Goal: Task Accomplishment & Management: Manage account settings

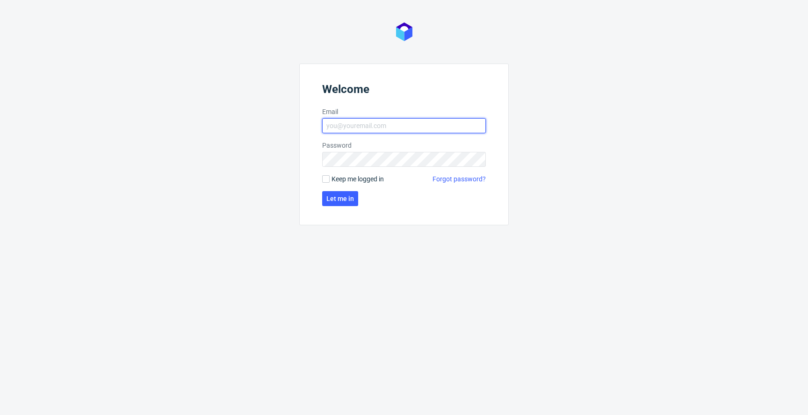
type input "[EMAIL_ADDRESS][PERSON_NAME][DOMAIN_NAME]"
click at [327, 179] on input "Keep me logged in" at bounding box center [325, 178] width 7 height 7
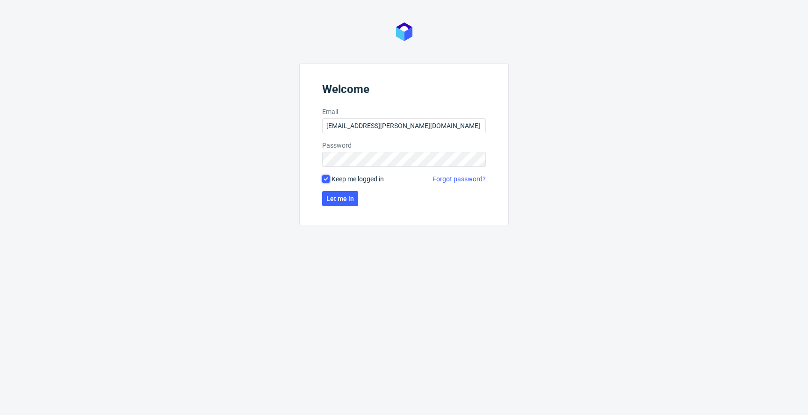
checkbox input "true"
click at [327, 198] on span "Let me in" at bounding box center [340, 198] width 28 height 7
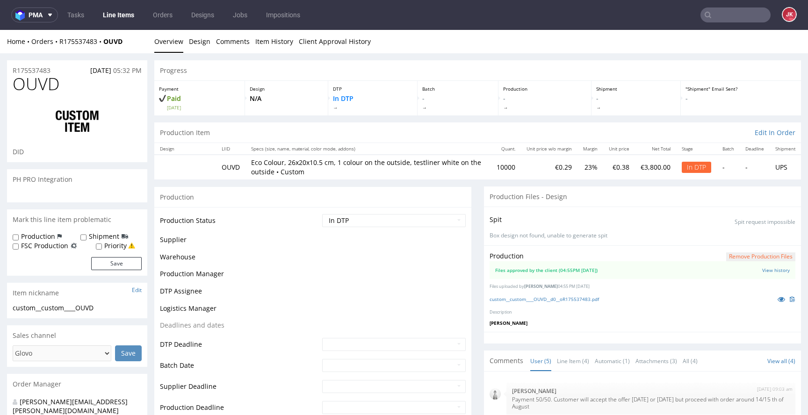
scroll to position [26, 0]
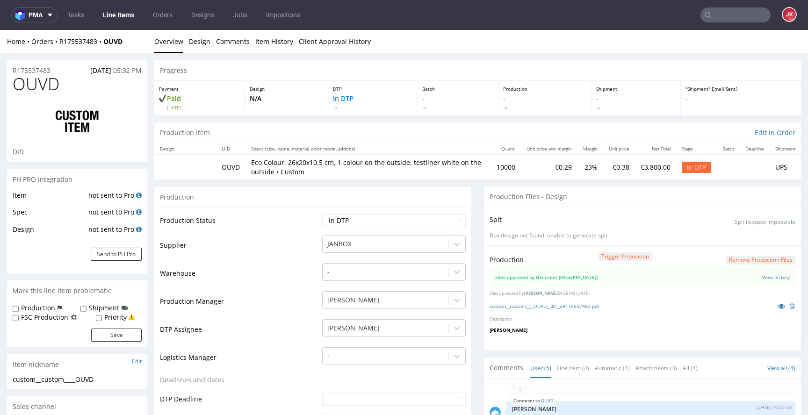
select select "in_progress"
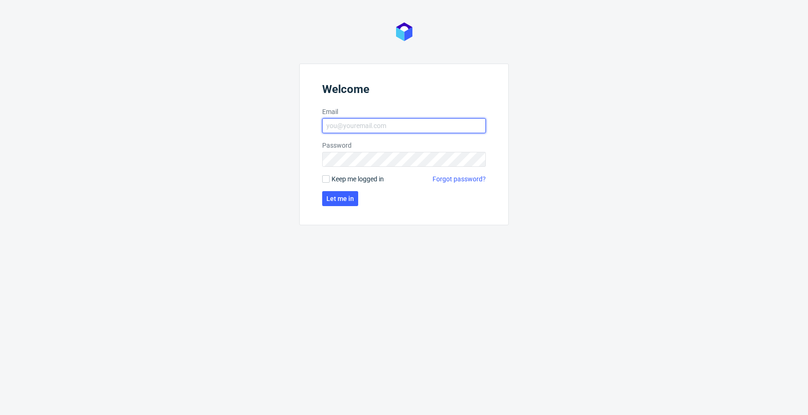
type input "jan.kocik@packhelp.com"
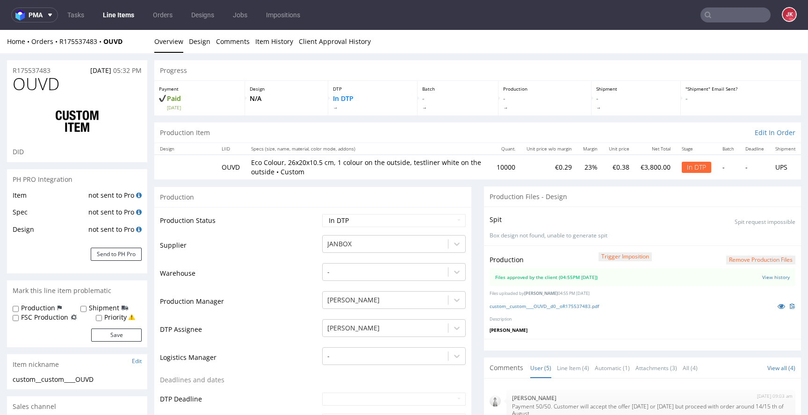
select select "in_progress"
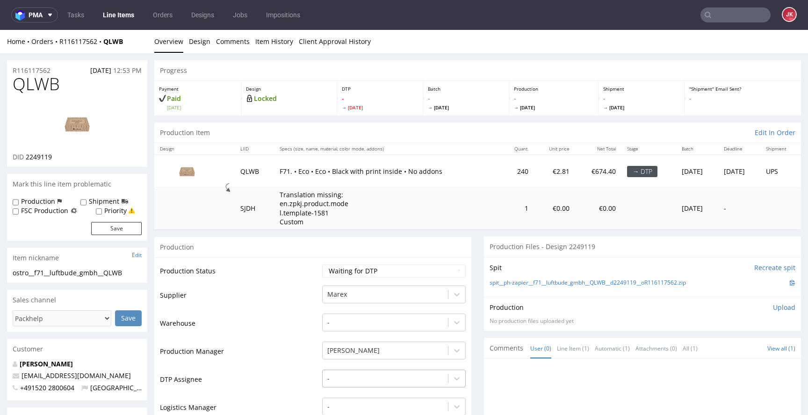
click at [351, 376] on div "-" at bounding box center [393, 376] width 143 height 13
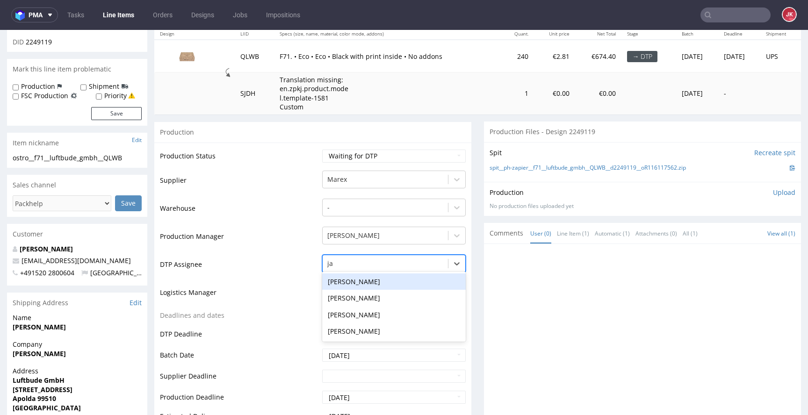
type input "jan"
click at [378, 286] on div "[PERSON_NAME]" at bounding box center [393, 281] width 143 height 17
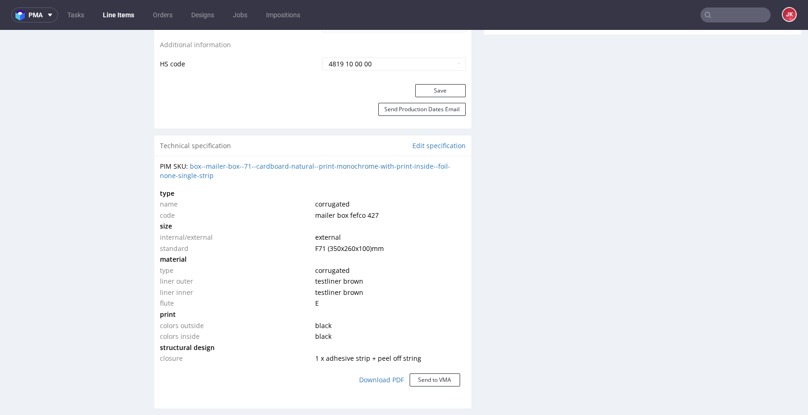
scroll to position [305, 0]
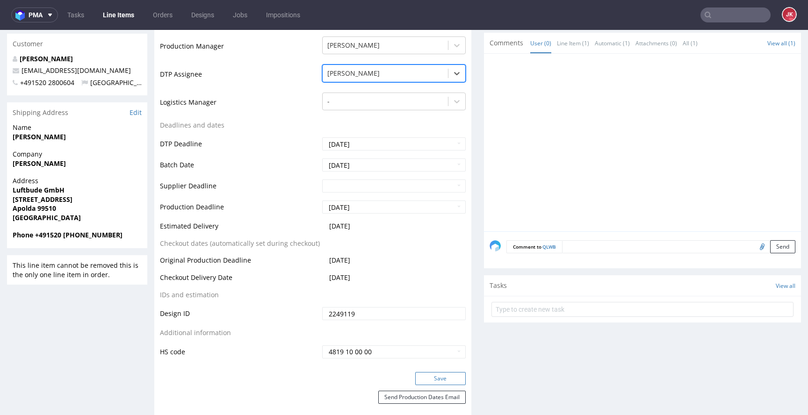
click at [437, 381] on button "Save" at bounding box center [440, 378] width 50 height 13
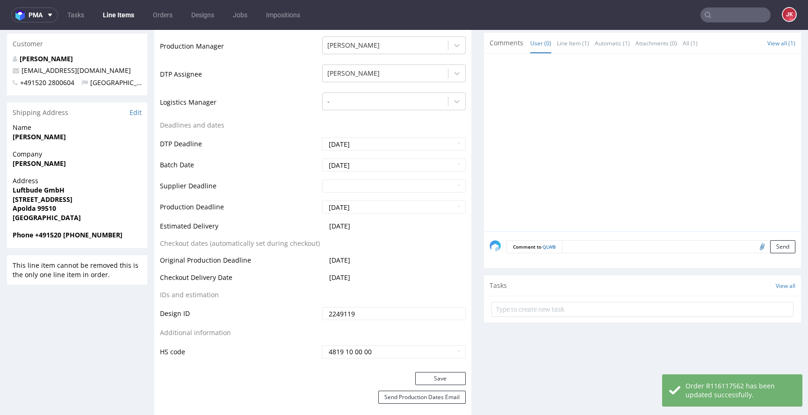
scroll to position [0, 0]
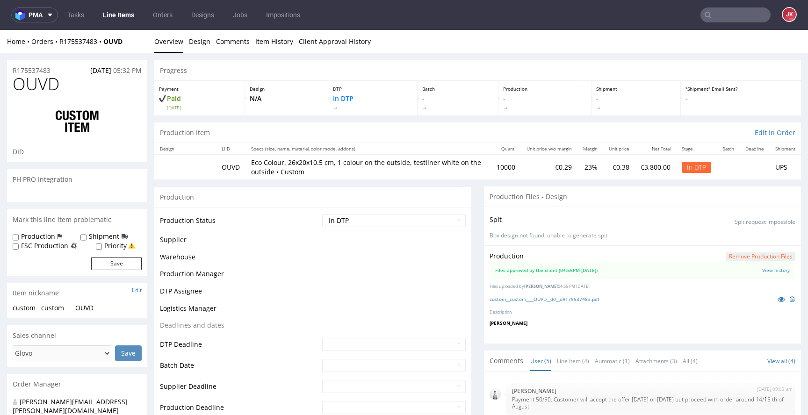
scroll to position [26, 0]
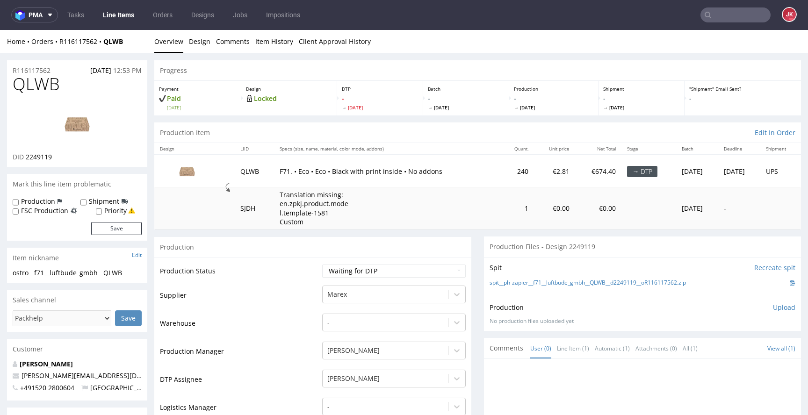
click at [125, 24] on nav "pma Tasks Line Items Orders Designs Jobs Impositions JK" at bounding box center [404, 15] width 808 height 30
click at [125, 18] on link "Line Items" at bounding box center [118, 14] width 43 height 15
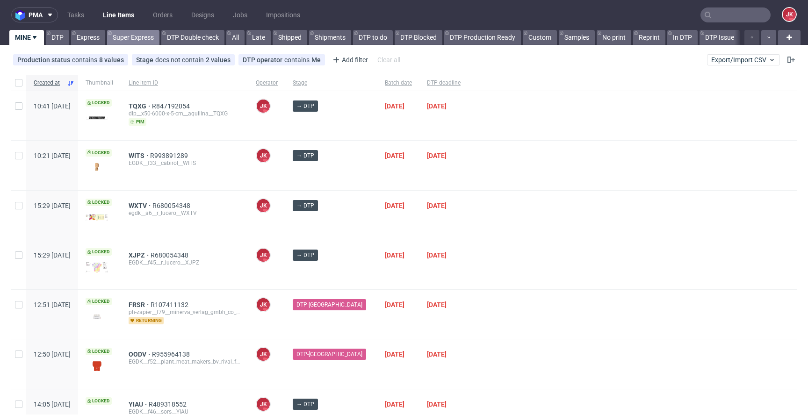
click at [137, 41] on link "Super Express" at bounding box center [133, 37] width 52 height 15
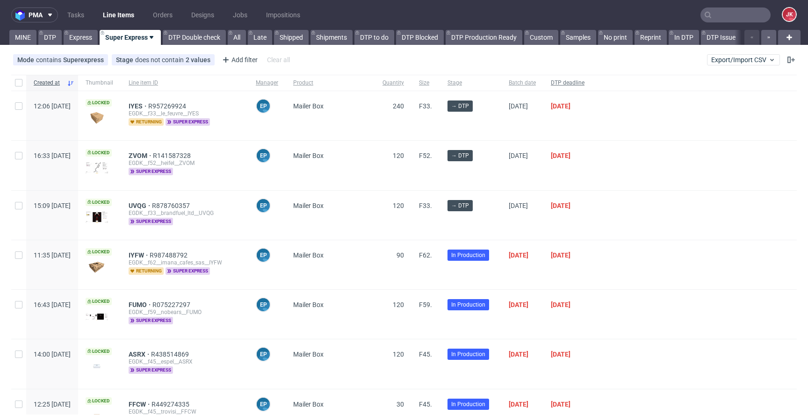
click at [584, 81] on span "DTP deadline" at bounding box center [568, 83] width 34 height 8
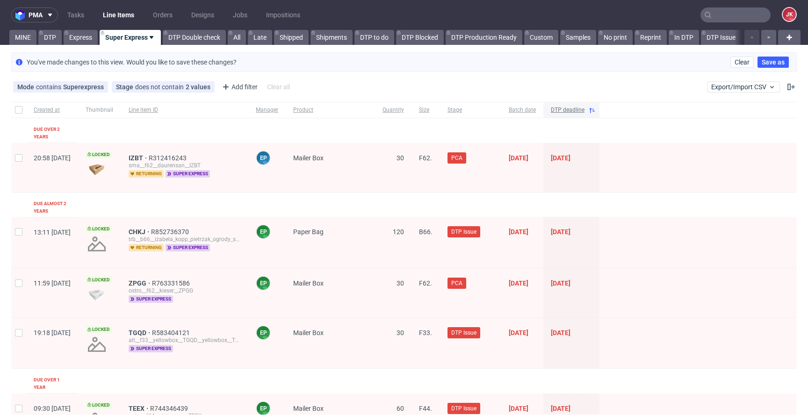
click at [584, 108] on span "DTP deadline" at bounding box center [568, 110] width 34 height 8
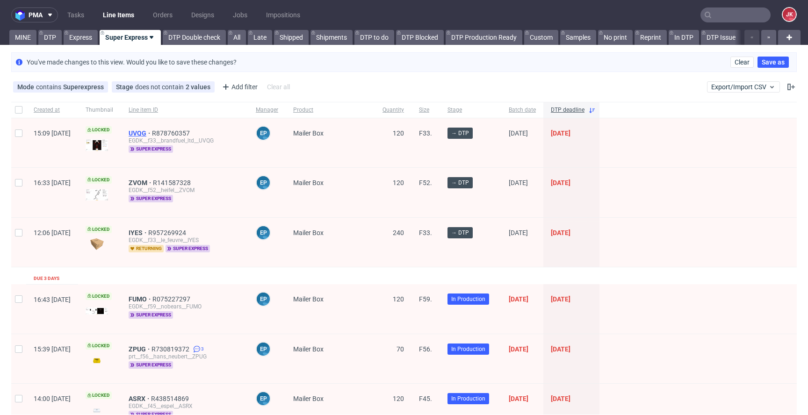
click at [152, 134] on span "UVQG" at bounding box center [140, 132] width 23 height 7
click at [153, 180] on span "ZVOM" at bounding box center [141, 182] width 24 height 7
click at [148, 229] on span "IYES" at bounding box center [139, 232] width 20 height 7
click at [79, 37] on link "Express" at bounding box center [81, 37] width 34 height 15
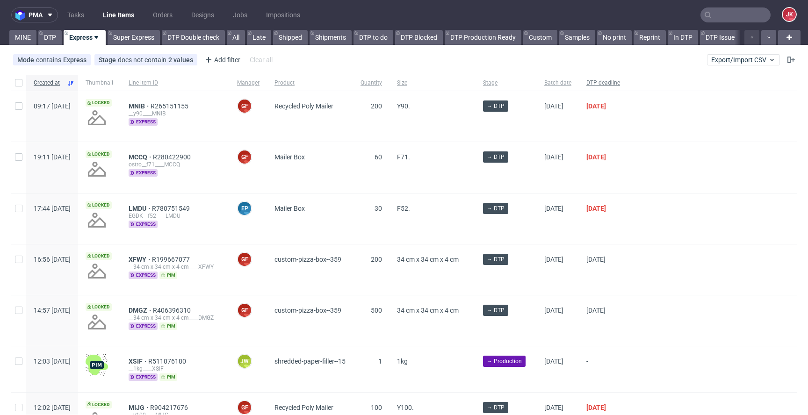
click at [620, 79] on span "DTP deadline" at bounding box center [603, 83] width 34 height 8
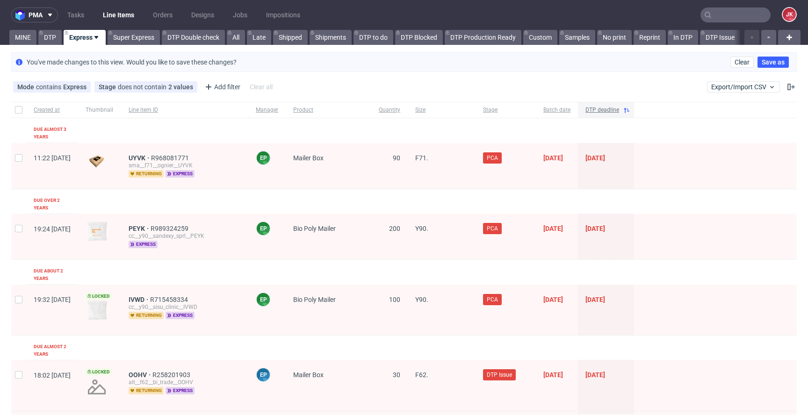
click at [619, 109] on span "DTP deadline" at bounding box center [602, 110] width 34 height 8
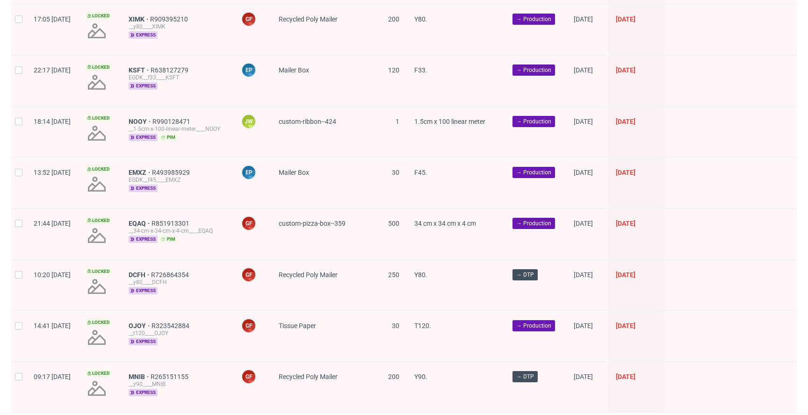
scroll to position [1317, 0]
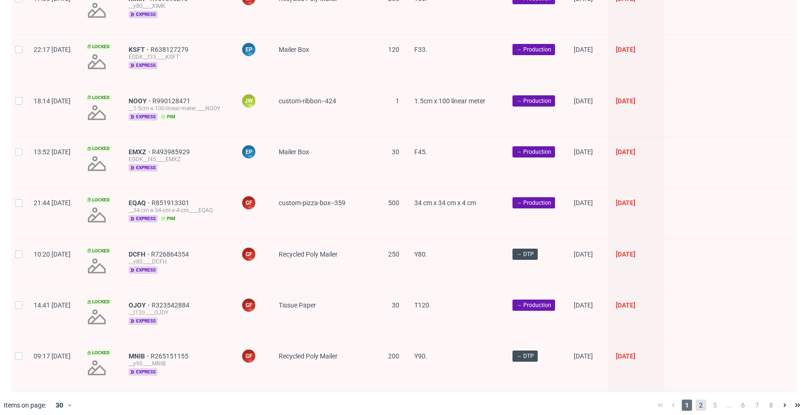
click at [695, 400] on span "2" at bounding box center [700, 405] width 10 height 11
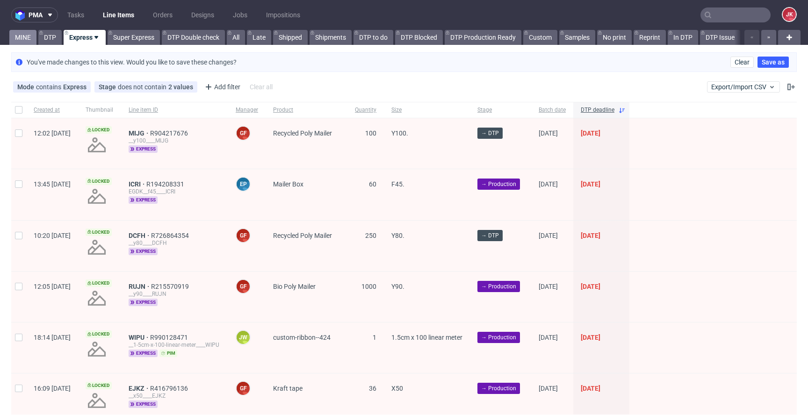
click at [25, 37] on link "MINE" at bounding box center [22, 37] width 27 height 15
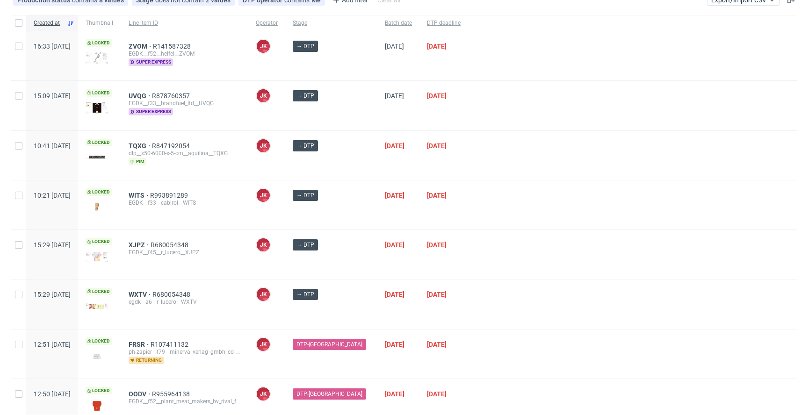
scroll to position [244, 0]
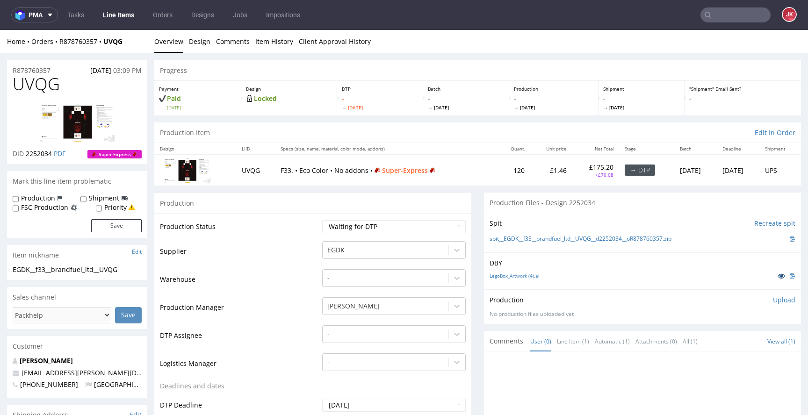
click at [777, 276] on icon at bounding box center [780, 275] width 7 height 7
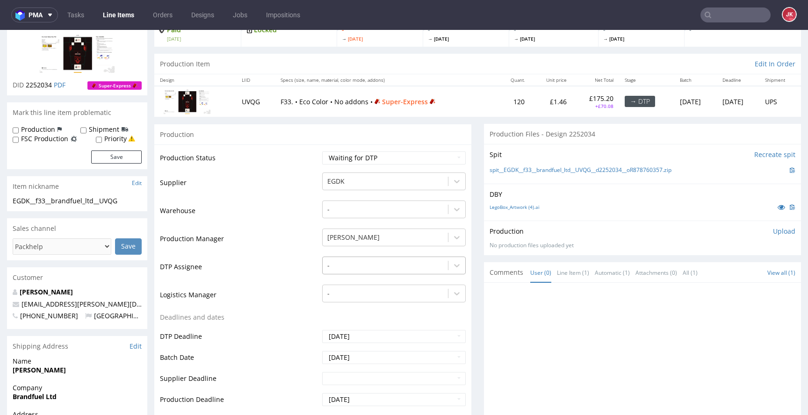
click at [355, 270] on div "-" at bounding box center [393, 263] width 143 height 13
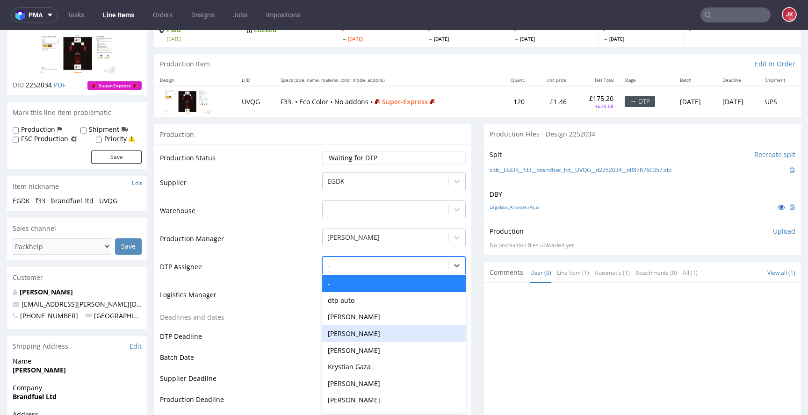
scroll to position [71, 0]
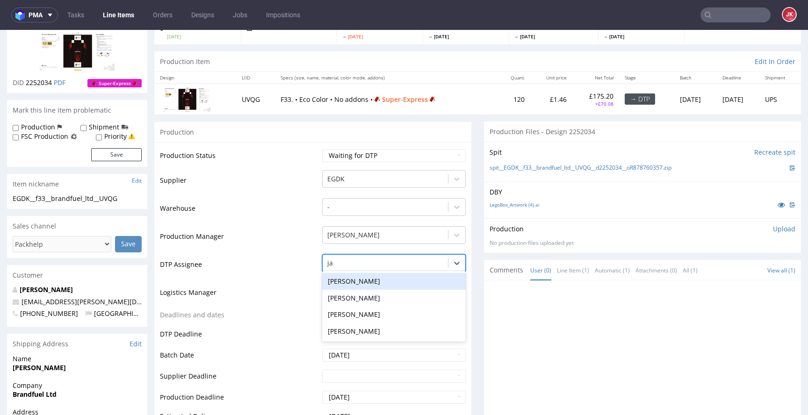
type input "jan"
click at [374, 287] on div "[PERSON_NAME]" at bounding box center [393, 281] width 143 height 17
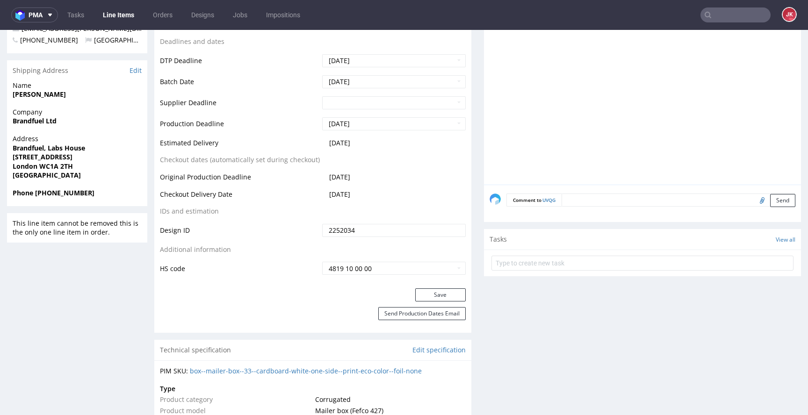
scroll to position [384, 0]
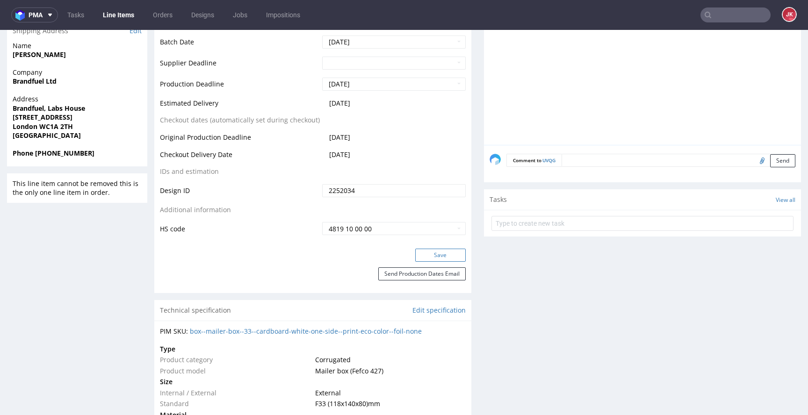
click at [432, 258] on button "Save" at bounding box center [440, 255] width 50 height 13
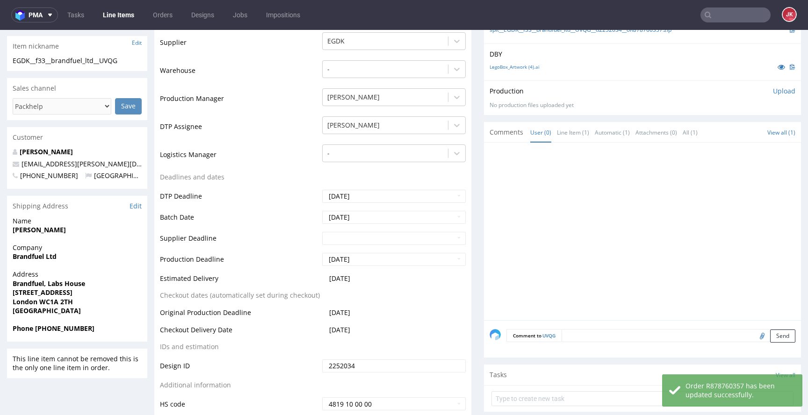
scroll to position [0, 0]
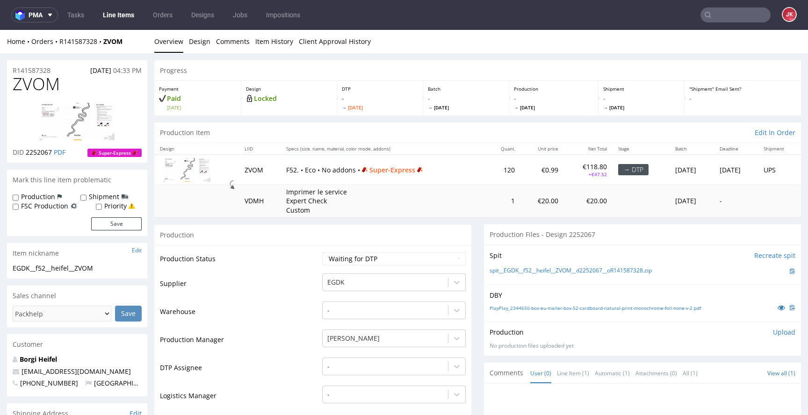
click at [777, 310] on icon at bounding box center [780, 307] width 7 height 7
click at [368, 363] on div "-" at bounding box center [393, 364] width 143 height 13
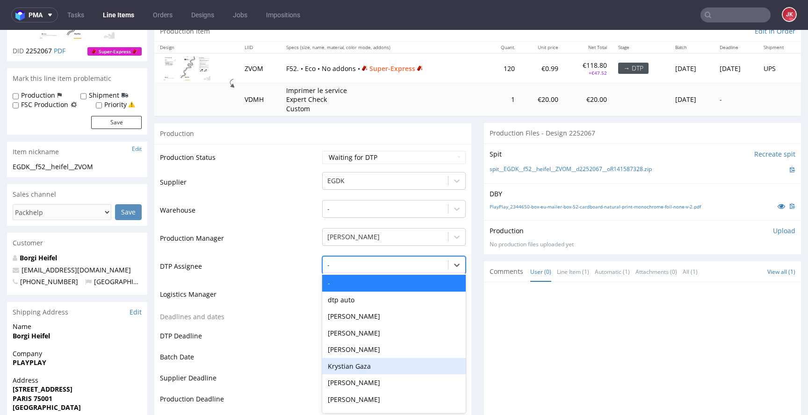
scroll to position [103, 0]
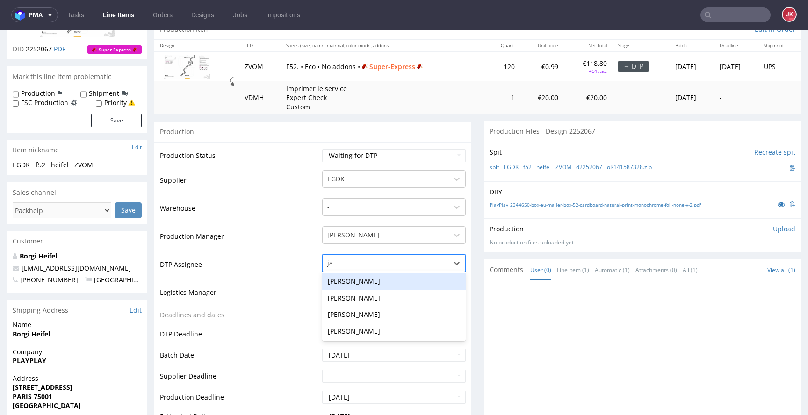
type input "jan"
click at [392, 282] on div "[PERSON_NAME]" at bounding box center [393, 281] width 143 height 17
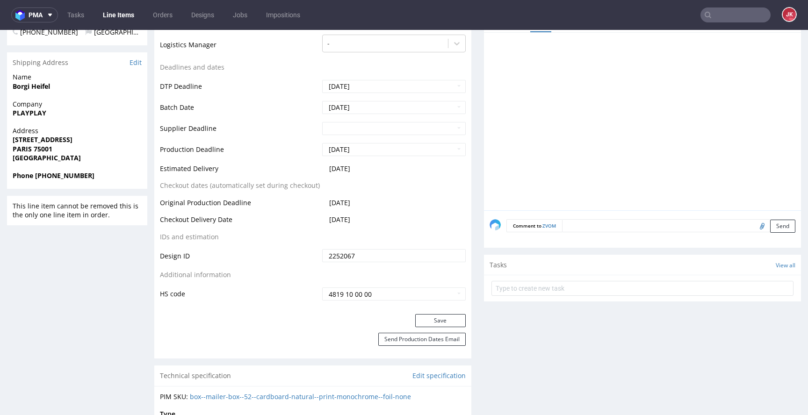
scroll to position [385, 0]
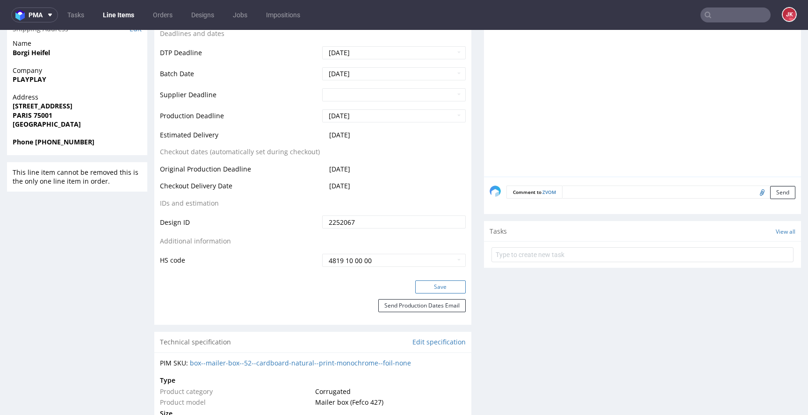
click at [426, 282] on button "Save" at bounding box center [440, 286] width 50 height 13
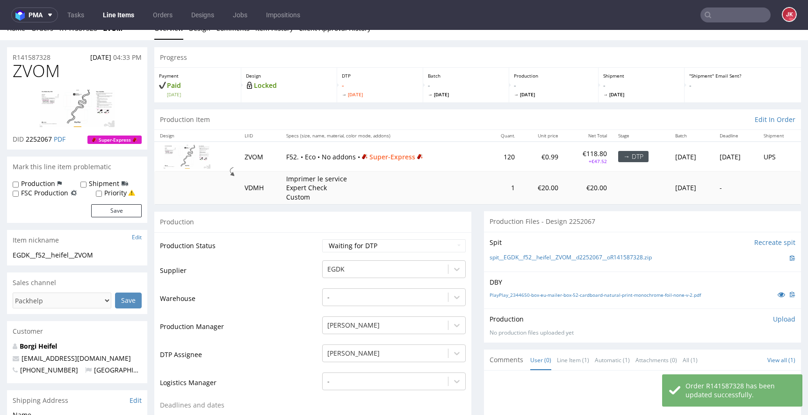
scroll to position [0, 0]
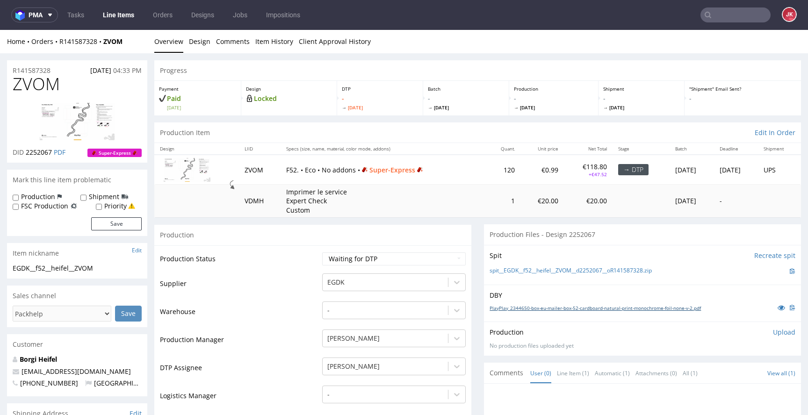
click at [491, 307] on link "PlayPlay_2344650-box-eu-mailer-box-52-cardboard-natural-print-monochrome-foil-n…" at bounding box center [594, 308] width 211 height 7
click at [342, 263] on select "Waiting for Artwork Waiting for Diecut Waiting for Mockup Waiting for DTP Waiti…" at bounding box center [393, 258] width 143 height 13
select select "dtp_issue"
click at [322, 252] on select "Waiting for Artwork Waiting for Diecut Waiting for Mockup Waiting for DTP Waiti…" at bounding box center [393, 258] width 143 height 13
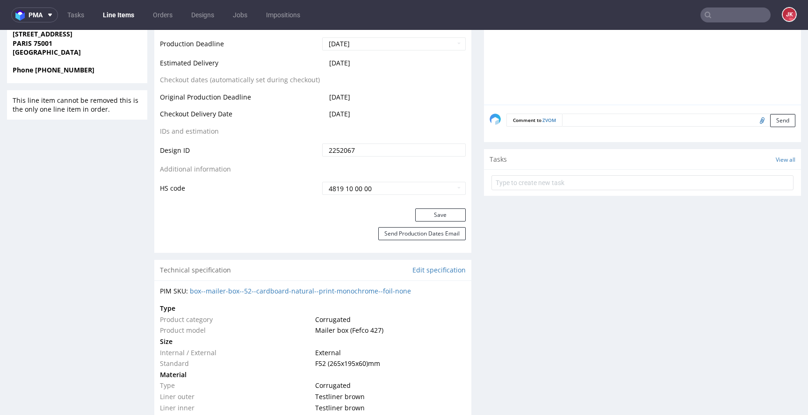
scroll to position [475, 0]
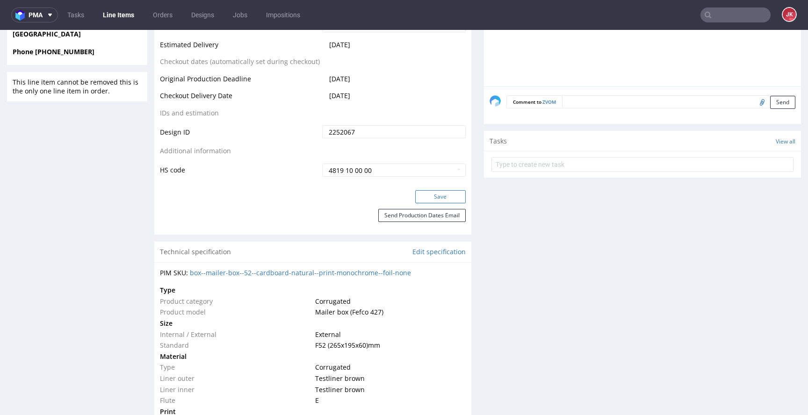
click at [430, 200] on button "Save" at bounding box center [440, 196] width 50 height 13
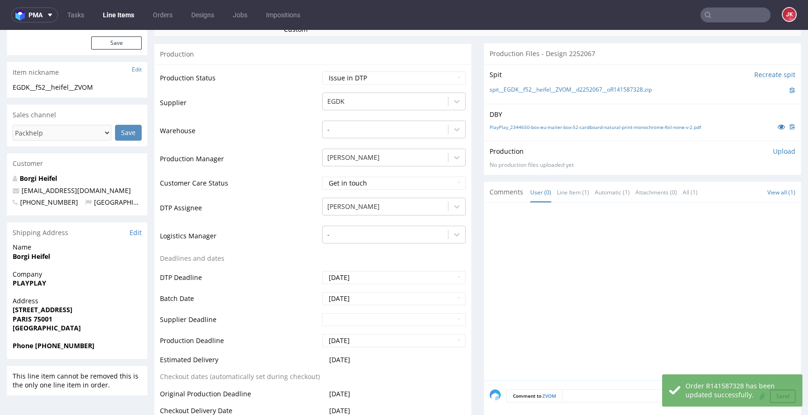
scroll to position [0, 0]
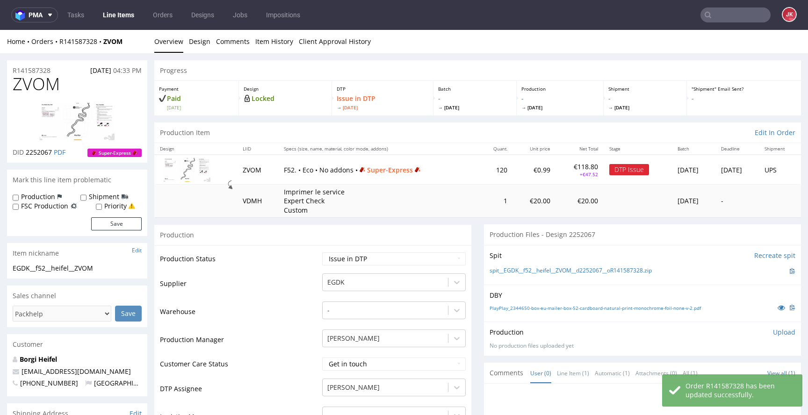
click at [118, 207] on label "Priority" at bounding box center [115, 205] width 22 height 9
click at [102, 207] on input "Priority" at bounding box center [99, 206] width 6 height 7
checkbox input "true"
click at [118, 227] on button "Save" at bounding box center [116, 223] width 50 height 13
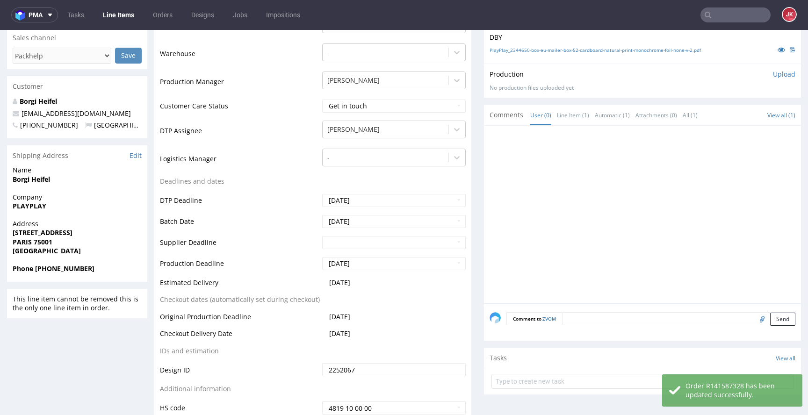
scroll to position [262, 0]
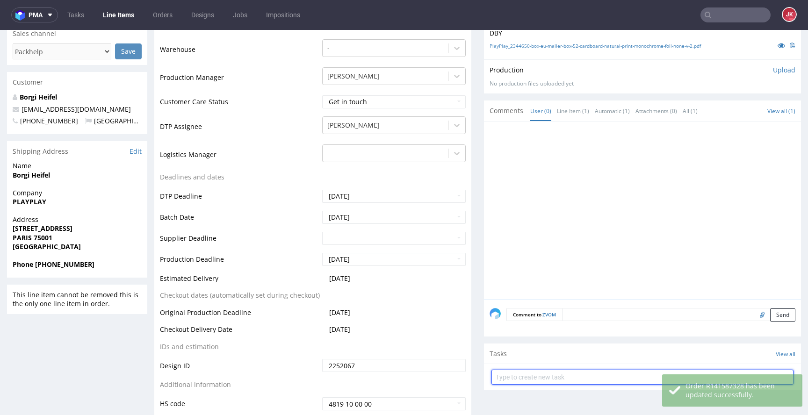
click at [518, 382] on input "text" at bounding box center [642, 377] width 302 height 15
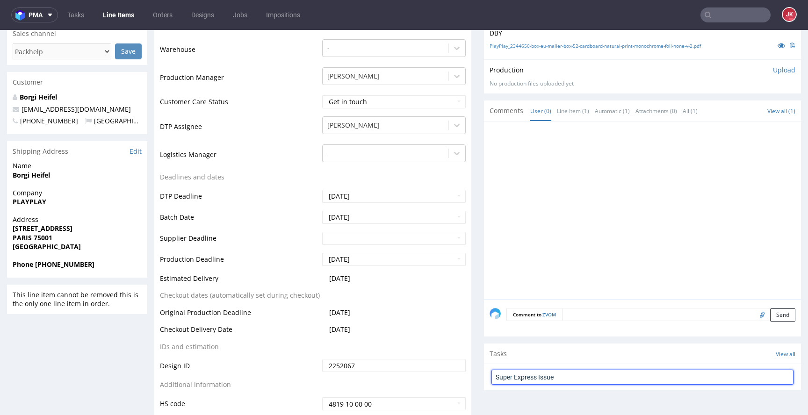
type input "Super Express Issue"
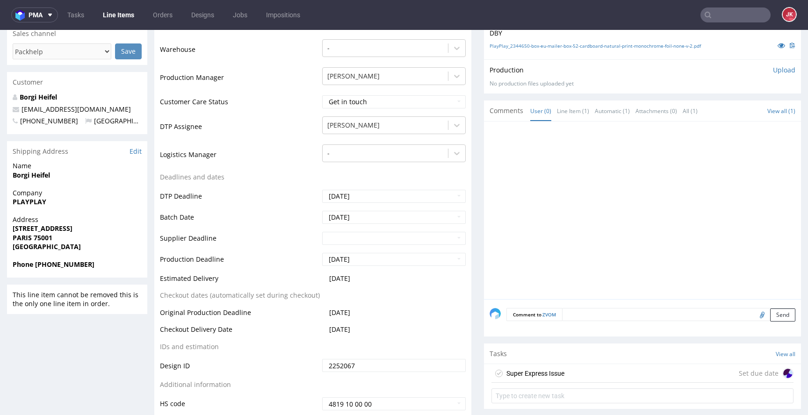
click at [531, 374] on div "Super Express Issue" at bounding box center [535, 373] width 58 height 11
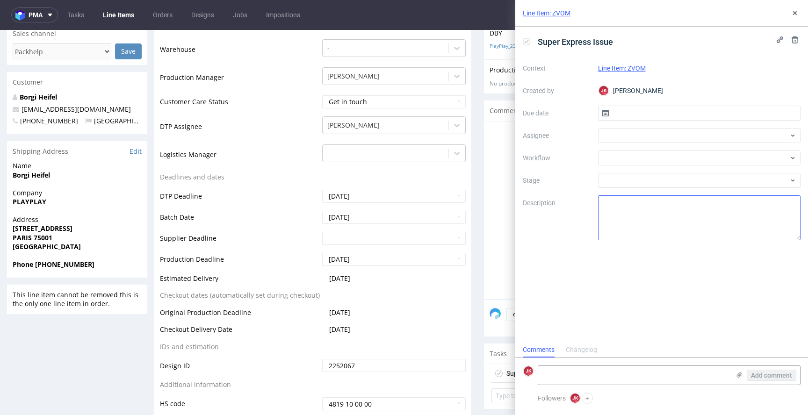
scroll to position [7, 0]
click at [639, 112] on input "text" at bounding box center [699, 113] width 203 height 15
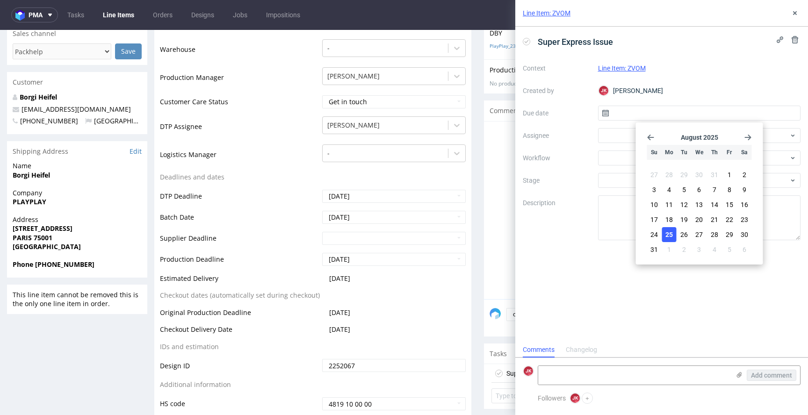
click at [665, 230] on span "25" at bounding box center [668, 234] width 7 height 9
type input "[DATE]"
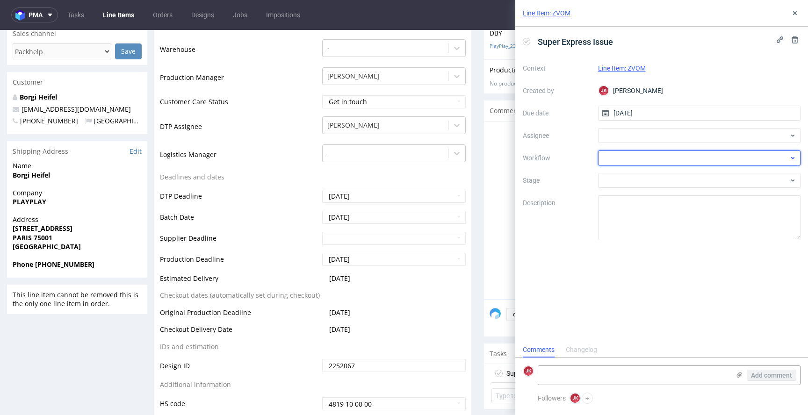
click at [615, 161] on div at bounding box center [699, 158] width 203 height 15
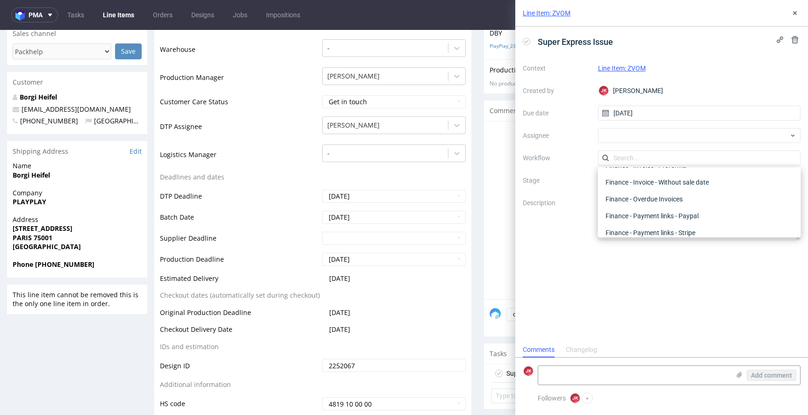
scroll to position [0, 0]
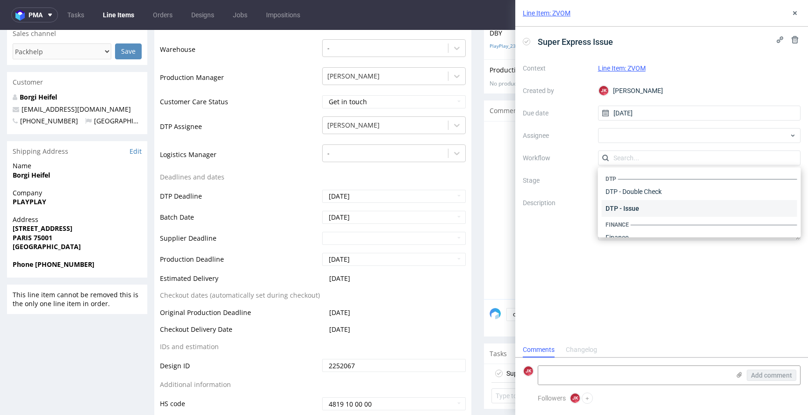
click at [640, 204] on div "DTP - Issue" at bounding box center [699, 208] width 195 height 17
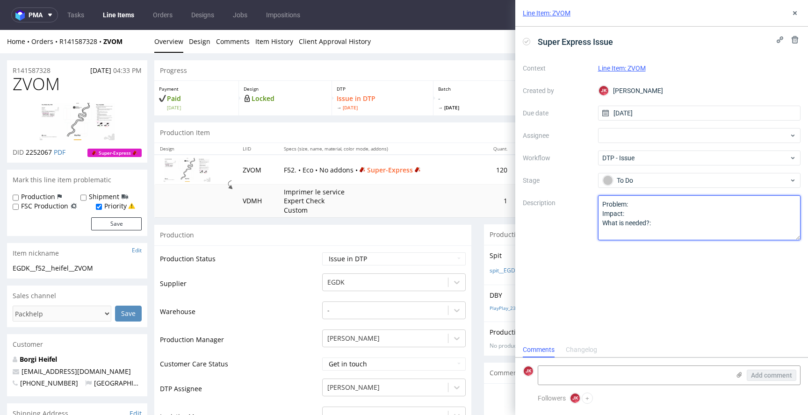
click at [651, 205] on textarea "Problem: Impact: What is needed?:" at bounding box center [699, 217] width 203 height 45
click at [637, 206] on textarea "Problem: Impact: What is needed?:" at bounding box center [699, 217] width 203 height 45
click at [728, 206] on textarea "Problem: Impact: What is needed?:" at bounding box center [699, 217] width 203 height 45
click at [733, 233] on textarea "Problem: Impact: What is needed?:" at bounding box center [699, 217] width 203 height 45
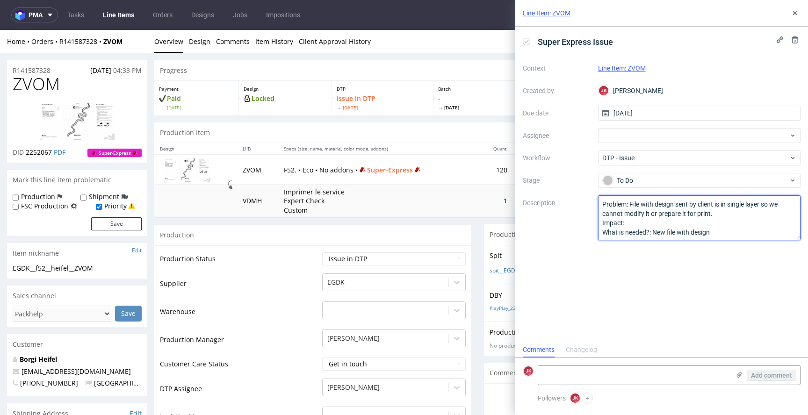
click at [692, 232] on textarea "Problem: Impact: What is needed?:" at bounding box center [699, 217] width 203 height 45
click at [731, 235] on textarea "Problem: Impact: What is needed?:" at bounding box center [699, 217] width 203 height 45
click at [748, 230] on textarea "Problem: Impact: What is needed?:" at bounding box center [699, 217] width 203 height 45
click at [777, 236] on textarea "Problem: Impact: What is needed?:" at bounding box center [699, 217] width 203 height 45
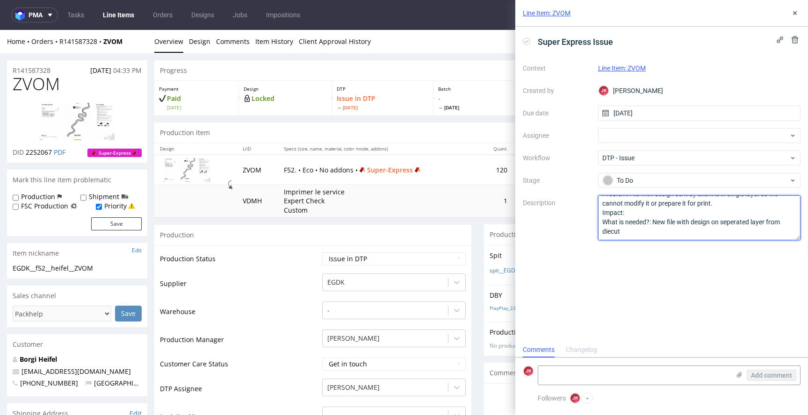
type textarea "Problem: File with design sent by client is in single layer so we cannot modify…"
click at [697, 268] on div "Super Express Issue Context Line Item: ZVOM Created by JK Jan Kocik Due date 25…" at bounding box center [661, 184] width 293 height 315
click at [795, 11] on icon at bounding box center [794, 12] width 7 height 7
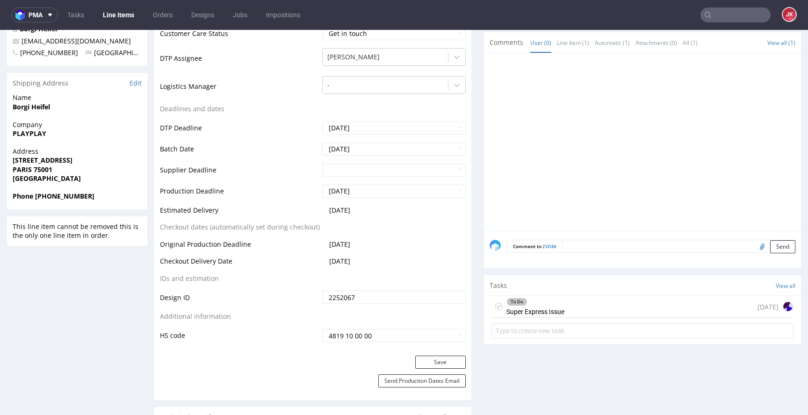
scroll to position [393, 0]
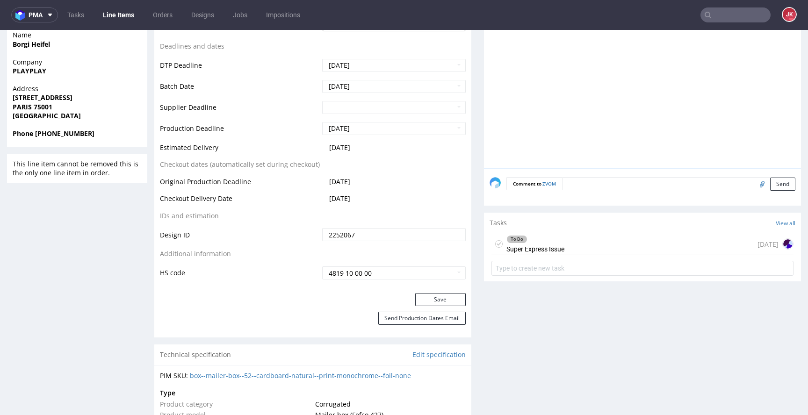
click at [516, 248] on div "To Do Super Express Issue" at bounding box center [535, 244] width 58 height 22
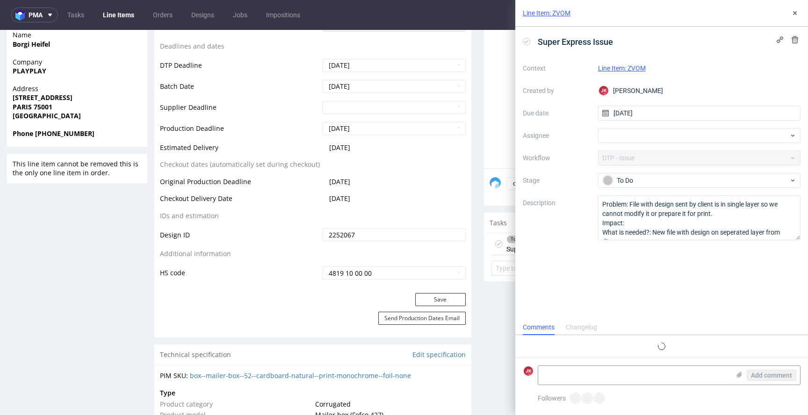
scroll to position [7, 0]
click at [796, 16] on icon at bounding box center [794, 12] width 7 height 7
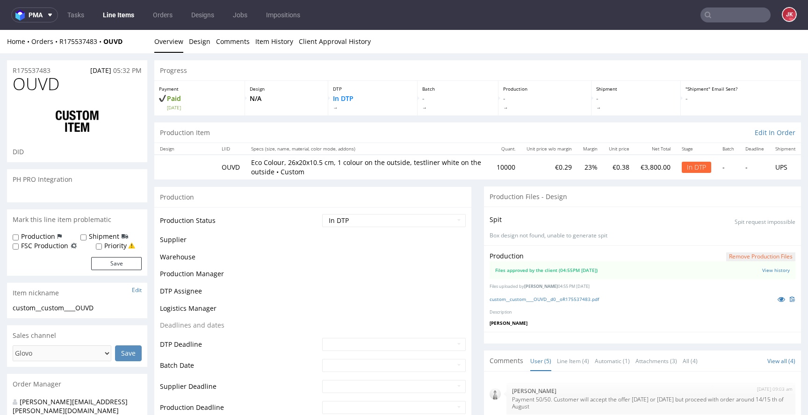
scroll to position [26, 0]
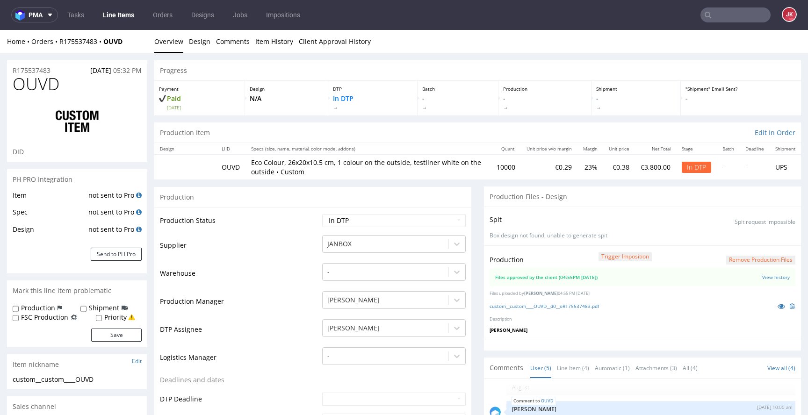
select select "in_progress"
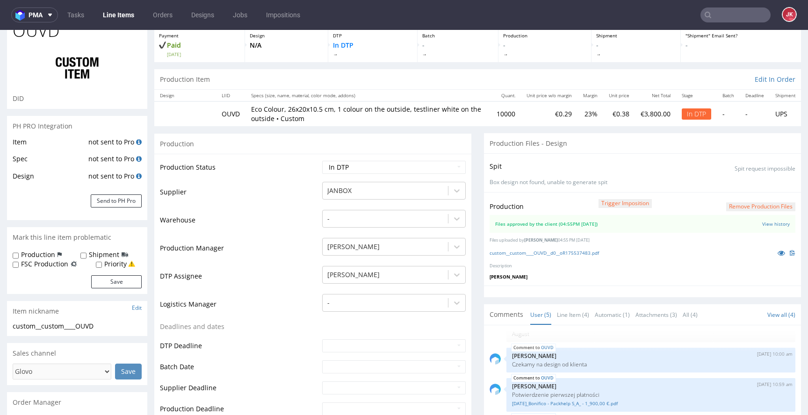
scroll to position [53, 0]
click at [777, 254] on icon at bounding box center [780, 253] width 7 height 7
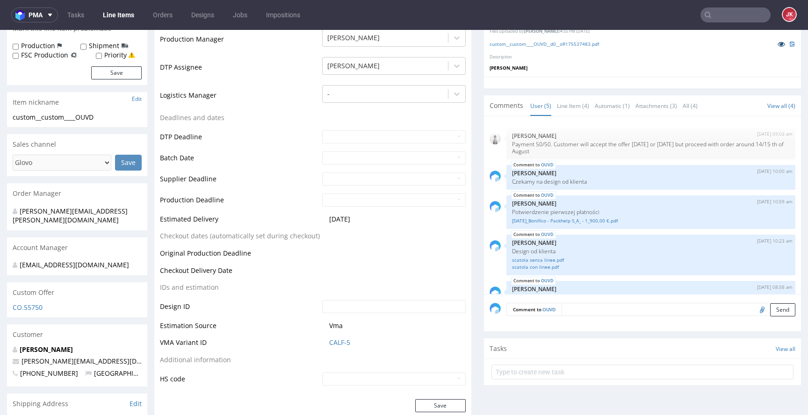
scroll to position [240, 0]
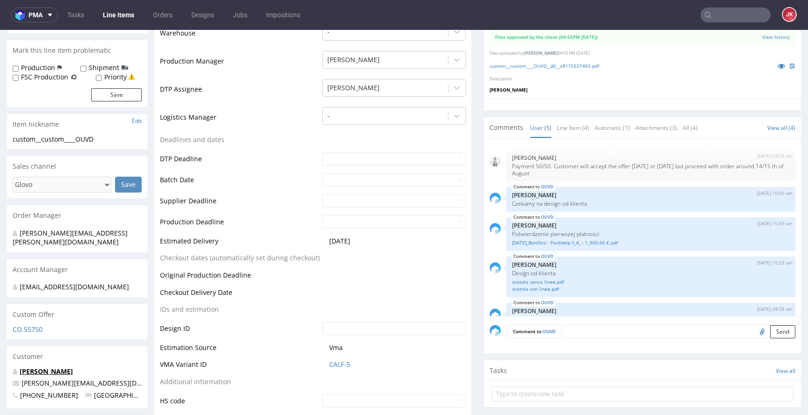
click at [66, 367] on link "[PERSON_NAME]" at bounding box center [46, 371] width 53 height 9
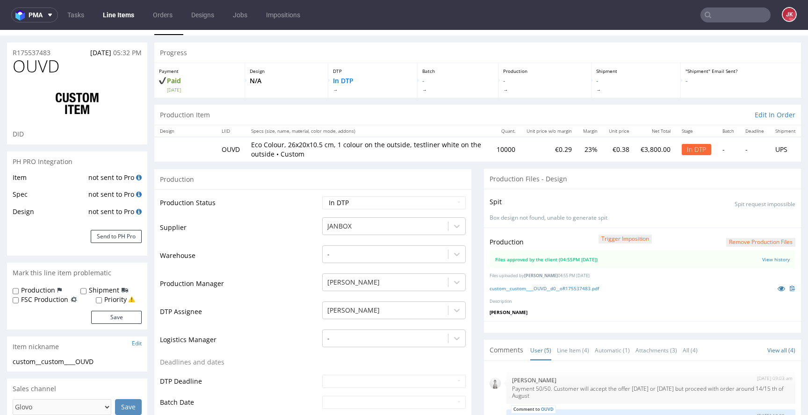
scroll to position [0, 0]
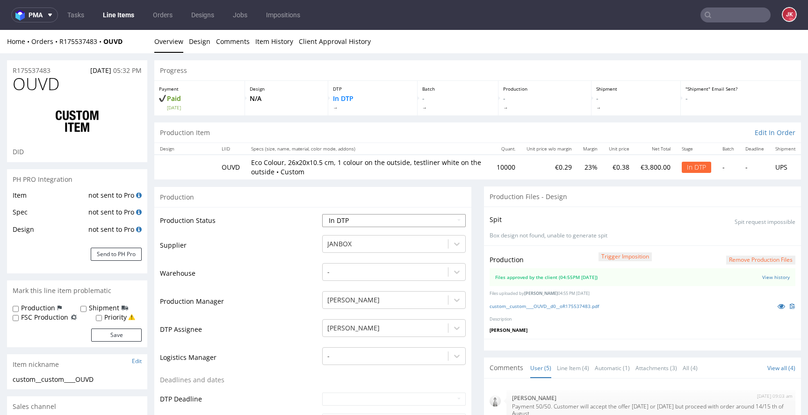
click at [376, 221] on select "Waiting for Artwork Waiting for Diecut Waiting for Mockup Waiting for DTP Waiti…" at bounding box center [393, 220] width 143 height 13
select select "dtp_production_ready"
click at [322, 214] on select "Waiting for Artwork Waiting for Diecut Waiting for Mockup Waiting for DTP Waiti…" at bounding box center [393, 220] width 143 height 13
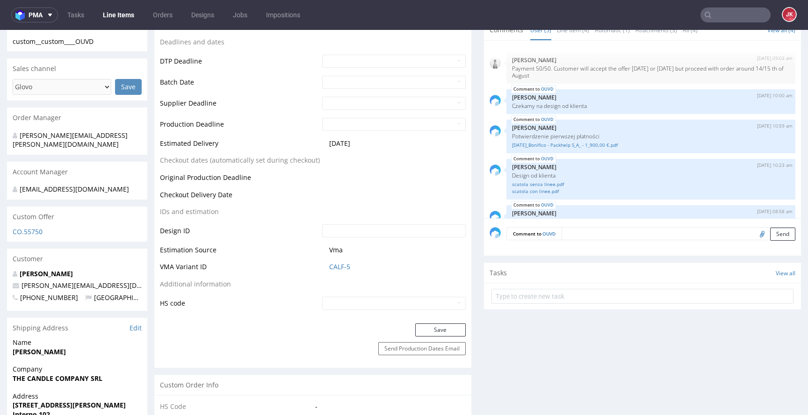
scroll to position [359, 0]
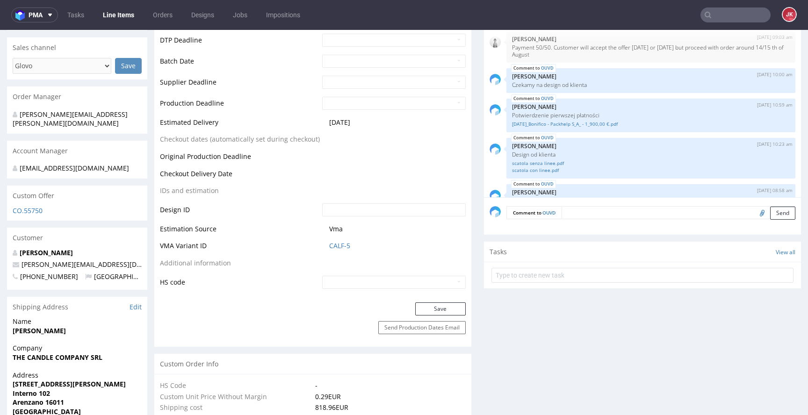
click at [441, 318] on div "Save" at bounding box center [312, 311] width 317 height 19
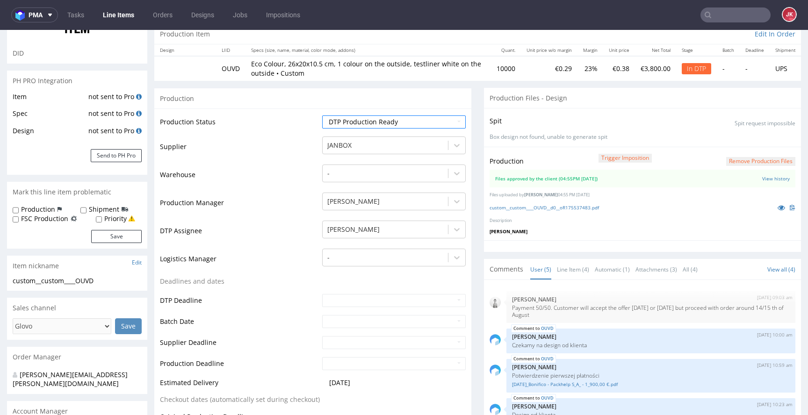
scroll to position [95, 0]
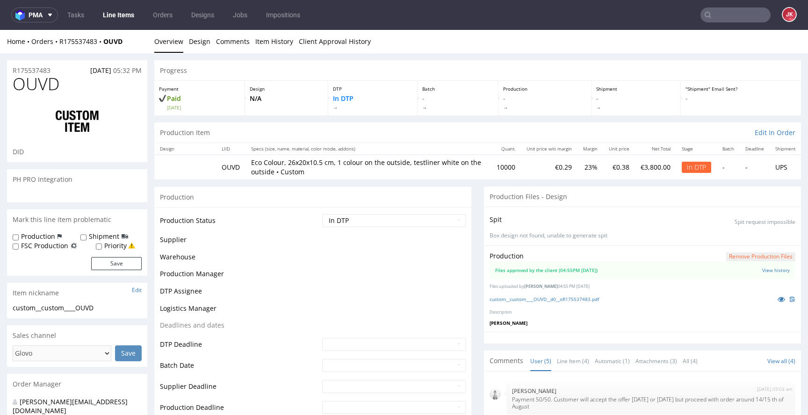
scroll to position [26, 0]
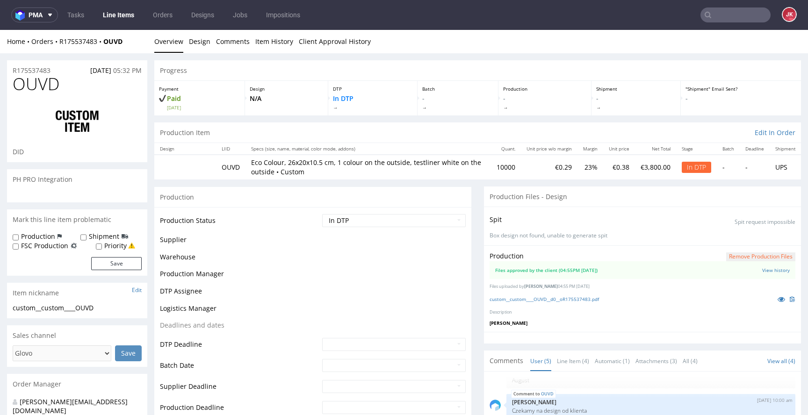
select select "in_progress"
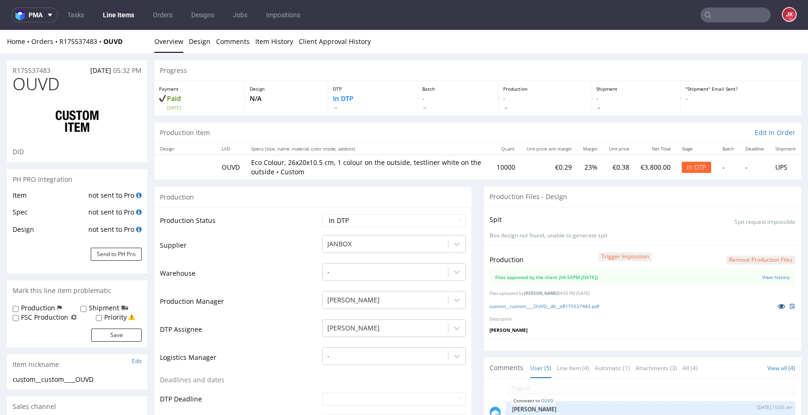
click at [777, 306] on icon at bounding box center [780, 306] width 7 height 7
click at [395, 215] on select "Waiting for Artwork Waiting for Diecut Waiting for Mockup Waiting for DTP Waiti…" at bounding box center [393, 220] width 143 height 13
click at [322, 214] on select "Waiting for Artwork Waiting for Diecut Waiting for Mockup Waiting for DTP Waiti…" at bounding box center [393, 220] width 143 height 13
click at [380, 223] on select "Waiting for Artwork Waiting for Diecut Waiting for Mockup Waiting for DTP Waiti…" at bounding box center [393, 220] width 143 height 13
select select "dtp_waiting_for_double_check"
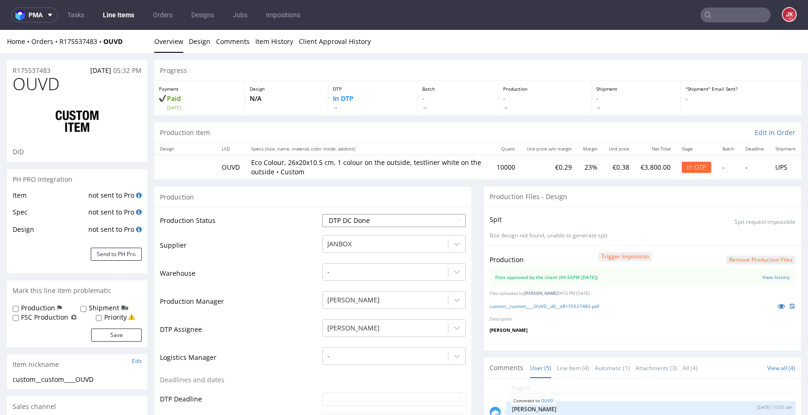
click at [322, 214] on select "Waiting for Artwork Waiting for Diecut Waiting for Mockup Waiting for DTP Waiti…" at bounding box center [393, 220] width 143 height 13
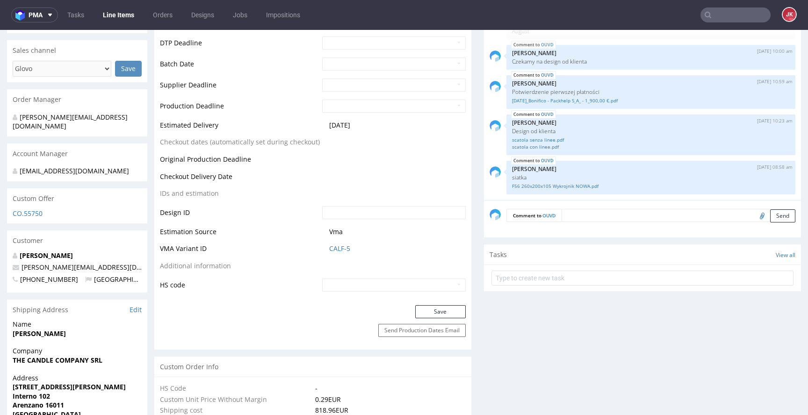
scroll to position [366, 0]
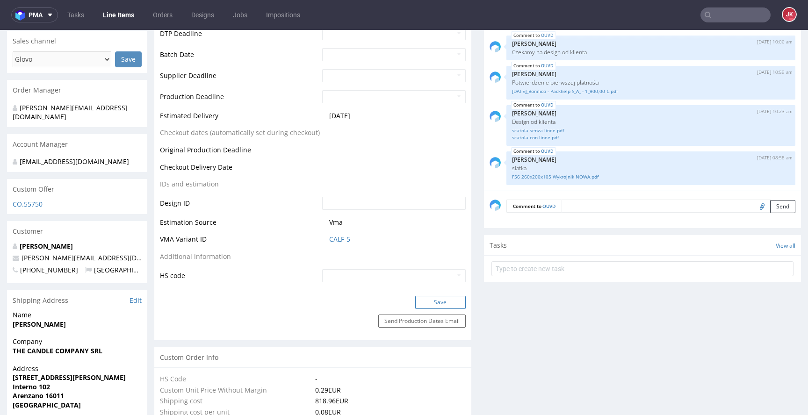
click at [428, 302] on button "Save" at bounding box center [440, 302] width 50 height 13
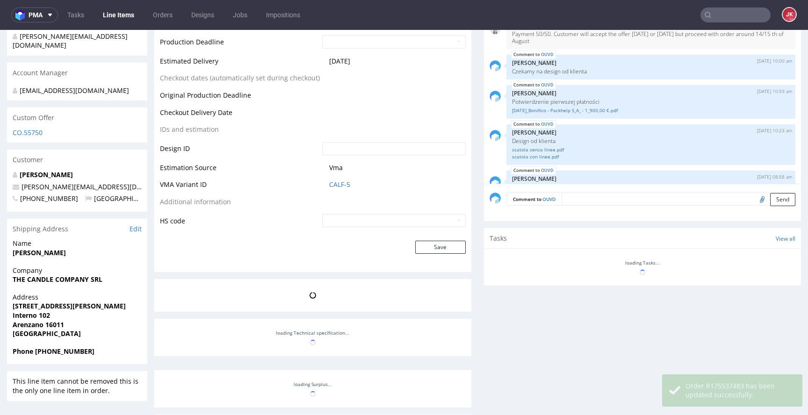
scroll to position [26, 0]
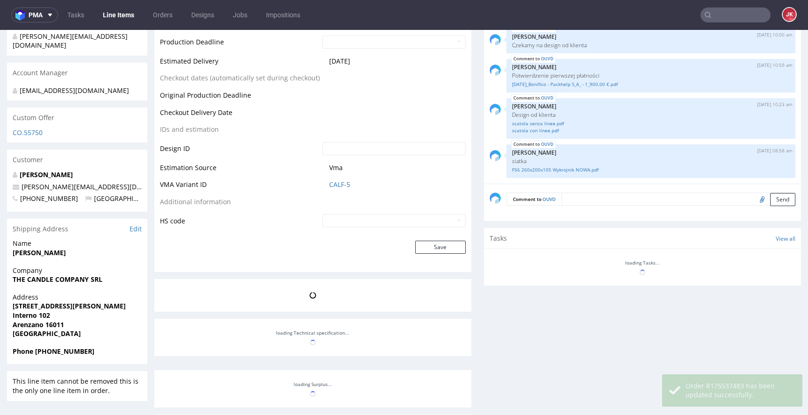
select select "in_progress"
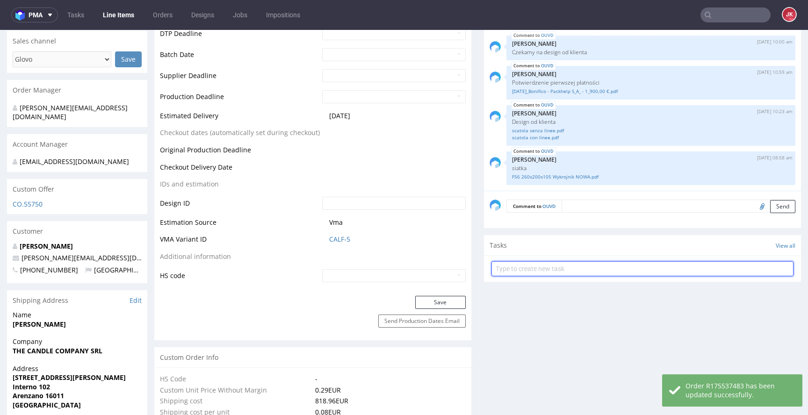
click at [531, 271] on input "text" at bounding box center [642, 268] width 302 height 15
type input "custom dch"
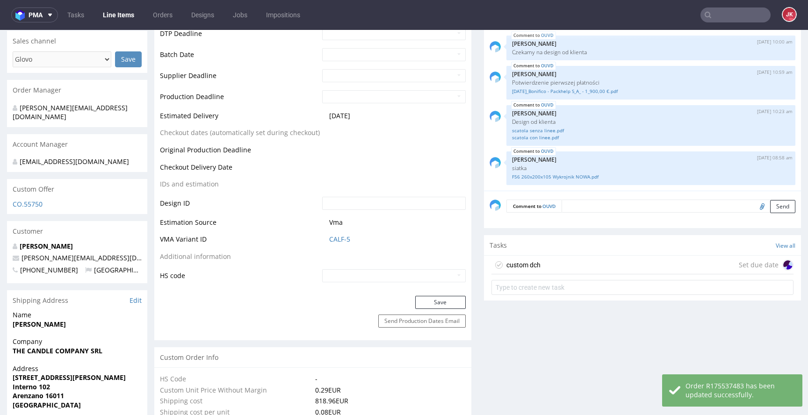
click at [538, 269] on div "custom dch Set due date" at bounding box center [642, 265] width 302 height 19
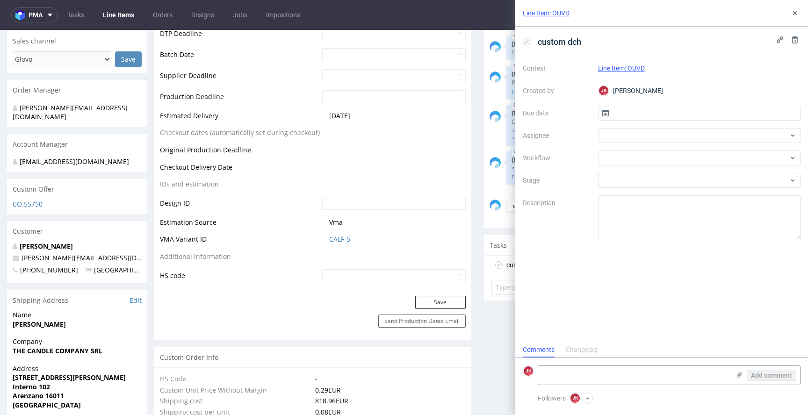
scroll to position [7, 0]
click at [638, 110] on input "text" at bounding box center [699, 113] width 203 height 15
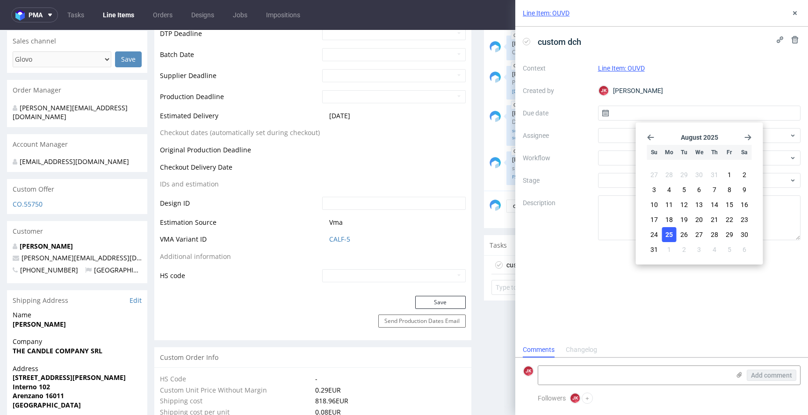
click at [665, 229] on button "25" at bounding box center [669, 234] width 14 height 15
type input "[DATE]"
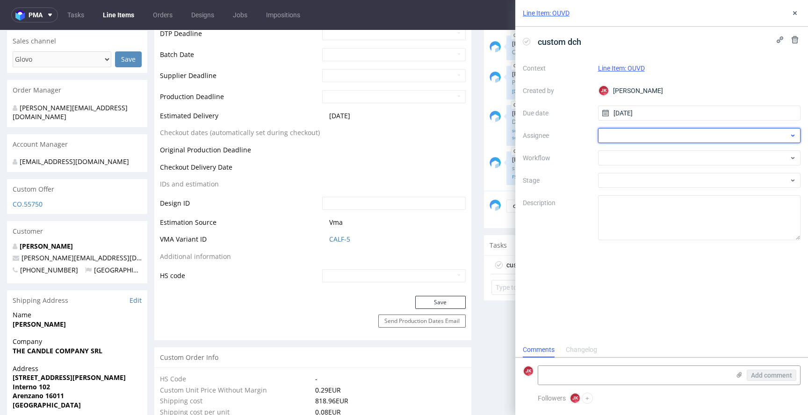
click at [619, 131] on div at bounding box center [699, 135] width 203 height 15
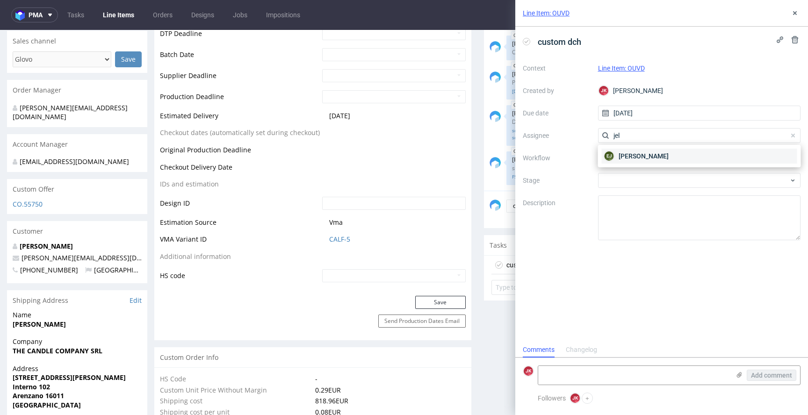
type input "jel"
click at [627, 156] on span "Elżbieta Jelińska" at bounding box center [643, 155] width 50 height 9
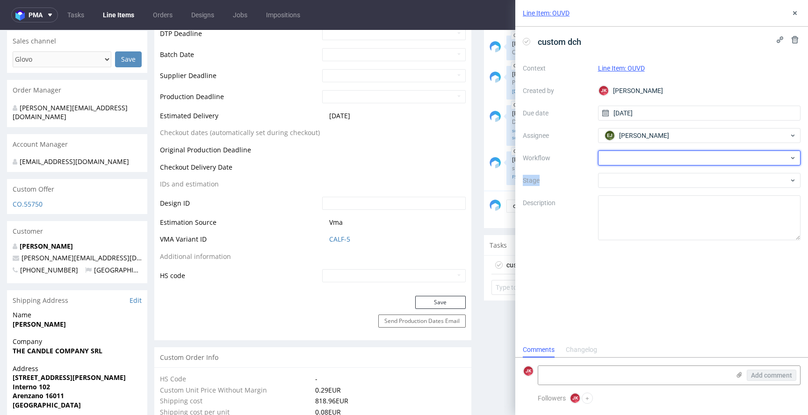
click at [627, 156] on div at bounding box center [699, 158] width 203 height 15
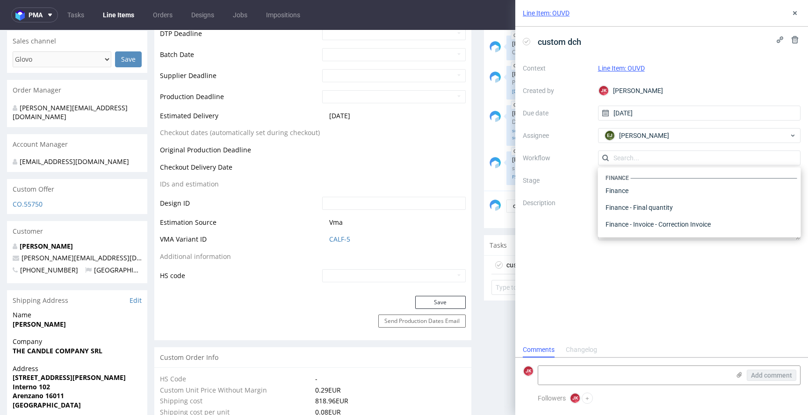
scroll to position [0, 0]
click at [635, 197] on div "DTP - Double Check" at bounding box center [699, 191] width 195 height 17
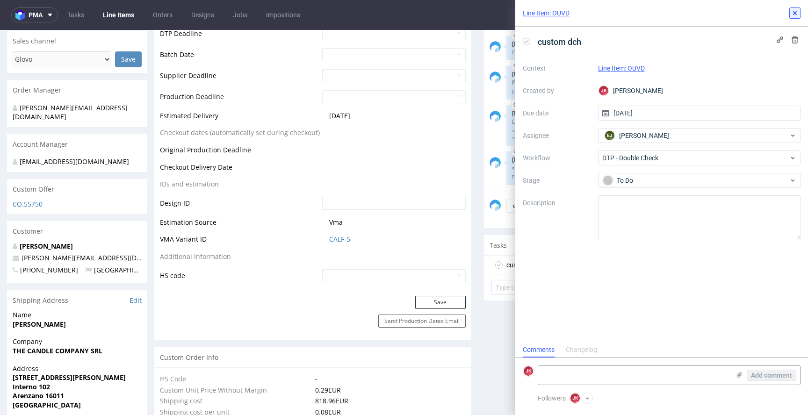
click at [797, 15] on icon at bounding box center [794, 12] width 7 height 7
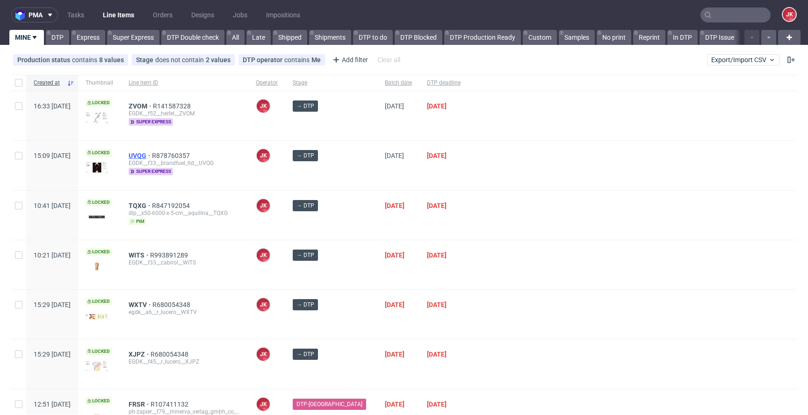
click at [152, 152] on span "UVQG" at bounding box center [140, 155] width 23 height 7
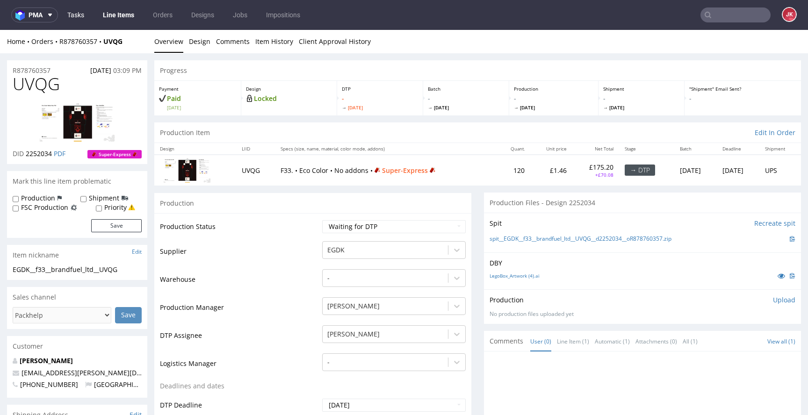
click at [79, 22] on link "Tasks" at bounding box center [76, 14] width 28 height 15
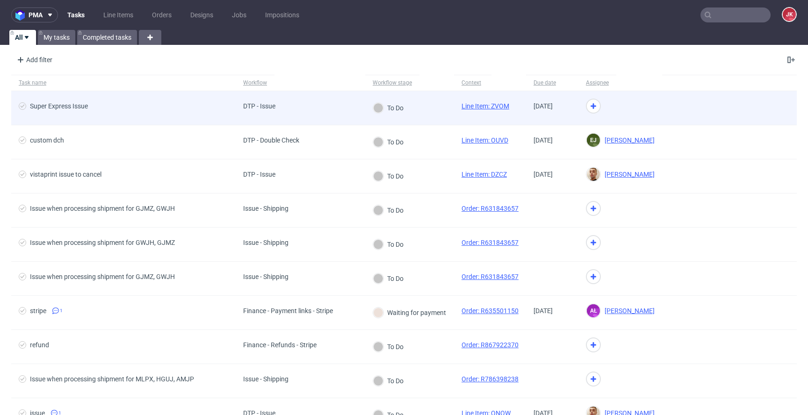
click at [78, 108] on div "Super Express Issue" at bounding box center [59, 105] width 58 height 7
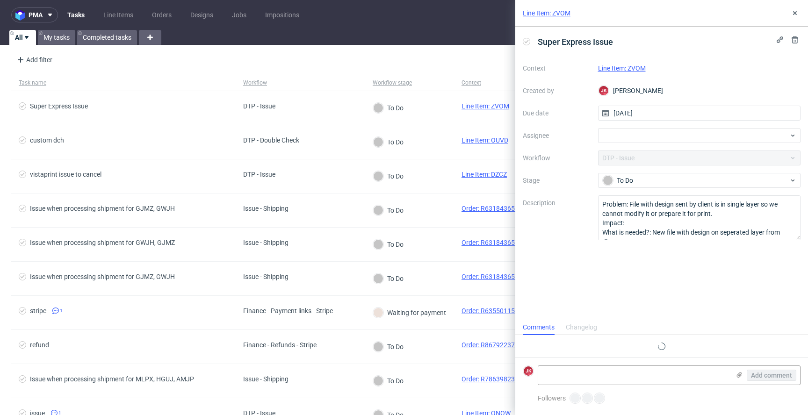
scroll to position [7, 0]
click at [629, 64] on div "Line Item: ZVOM" at bounding box center [699, 68] width 203 height 11
click at [618, 66] on link "Line Item: ZVOM" at bounding box center [622, 68] width 48 height 7
click at [114, 11] on link "Line Items" at bounding box center [118, 14] width 41 height 15
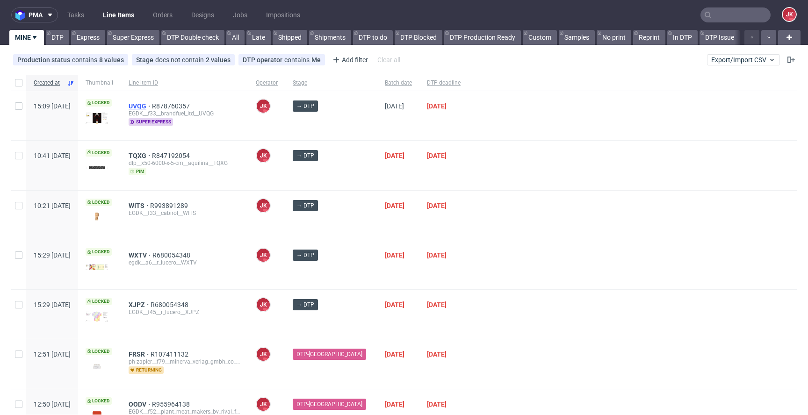
click at [152, 107] on span "UVQG" at bounding box center [140, 105] width 23 height 7
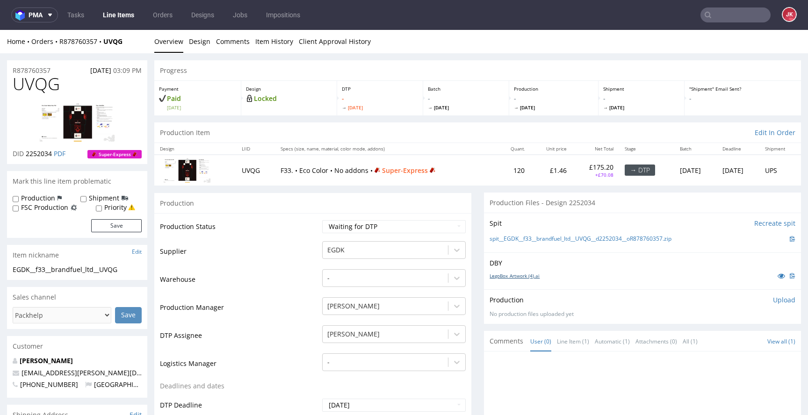
click at [508, 277] on link "LegoBox_Artwork (4).ai" at bounding box center [514, 275] width 50 height 7
click at [298, 308] on td "Production Manager" at bounding box center [240, 310] width 160 height 28
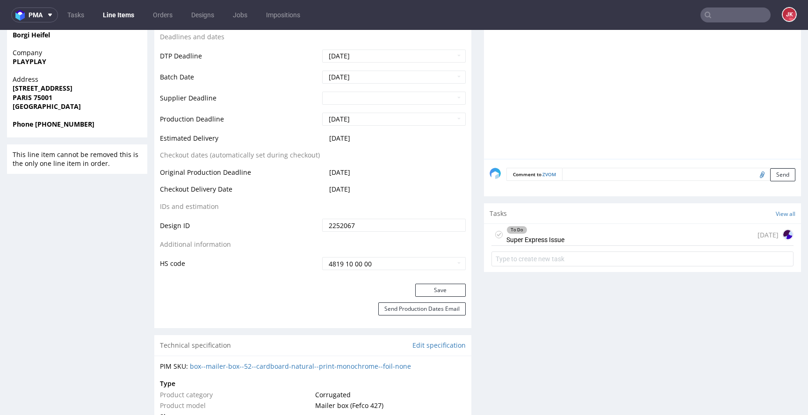
scroll to position [404, 0]
click at [523, 235] on div "To Do Super Express Issue" at bounding box center [535, 233] width 58 height 22
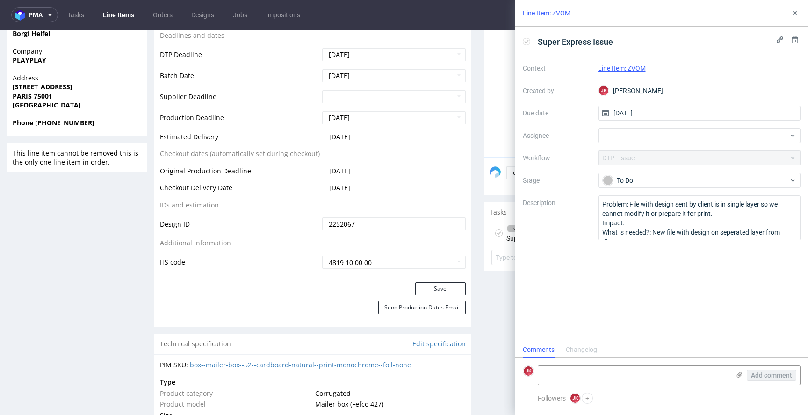
scroll to position [7, 0]
click at [612, 212] on textarea "Problem: File with design sent by client is in single layer so we cannot modify…" at bounding box center [699, 217] width 203 height 45
click at [619, 214] on textarea "Problem: File with design sent by client is in single layer so we cannot modify…" at bounding box center [699, 217] width 203 height 45
click at [794, 11] on icon at bounding box center [794, 12] width 7 height 7
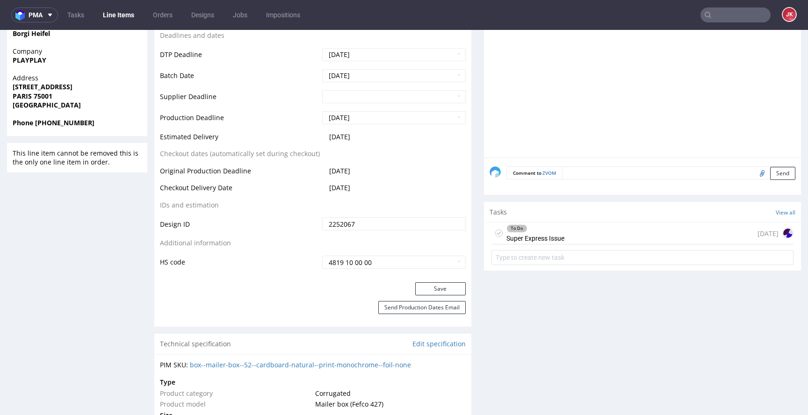
click at [467, 246] on div "Progress Payment Paid [DATE] Design Locked DTP Issue in DTP [DATE] Batch - [DAT…" at bounding box center [477, 369] width 646 height 1426
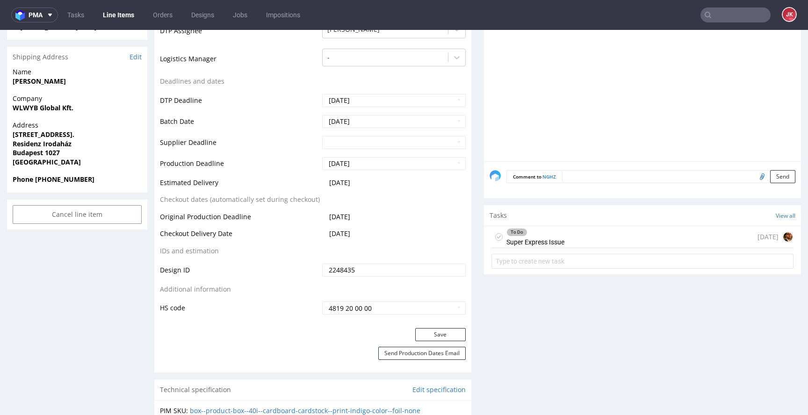
scroll to position [423, 0]
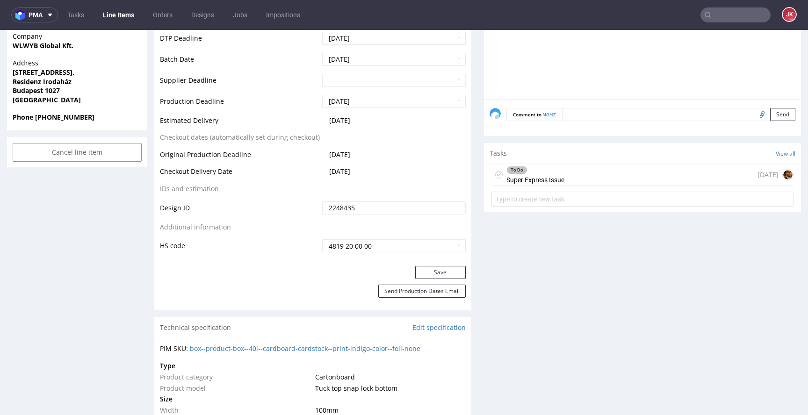
click at [518, 173] on div "To Do Super Express Issue" at bounding box center [535, 175] width 58 height 22
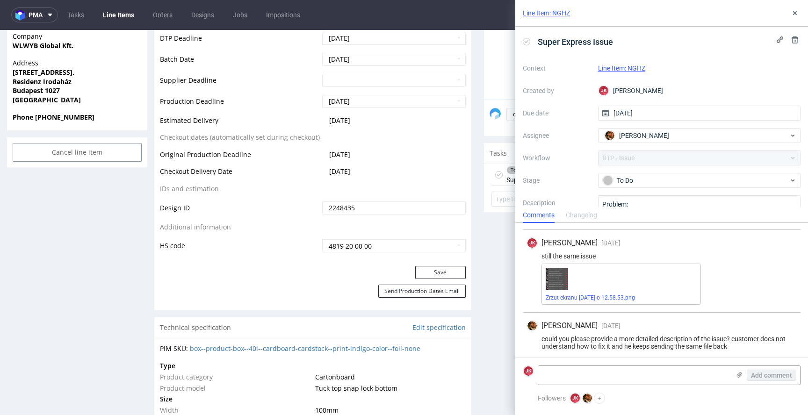
scroll to position [162, 0]
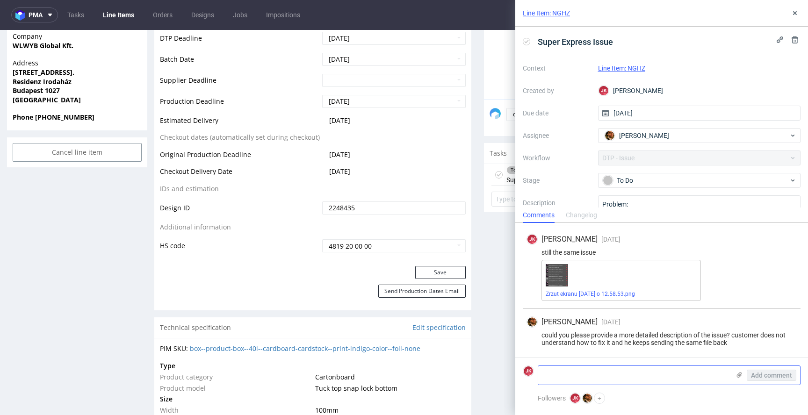
click at [590, 373] on textarea at bounding box center [634, 375] width 192 height 19
click at [586, 376] on textarea at bounding box center [634, 375] width 192 height 19
click at [562, 293] on link "Zrzut ekranu 2025-08-20 o 12.58.53.png" at bounding box center [589, 294] width 89 height 7
click at [579, 374] on textarea at bounding box center [634, 375] width 192 height 19
paste textarea "embedded"
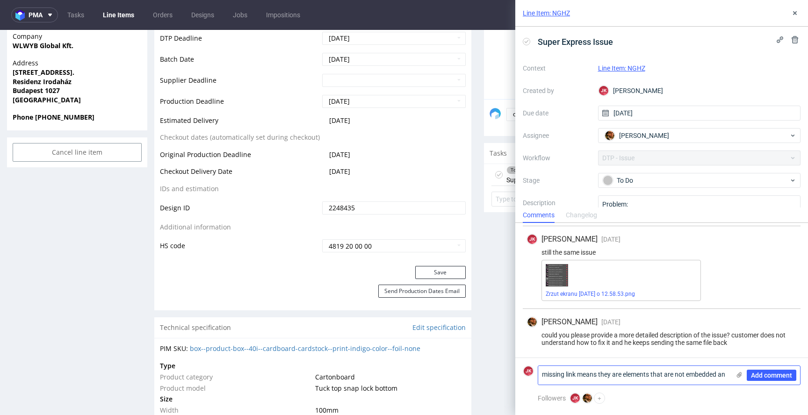
scroll to position [0, 0]
paste textarea "embedded"
click at [677, 380] on textarea "missing link means they are elements that are not embedded and we either need t…" at bounding box center [634, 371] width 192 height 26
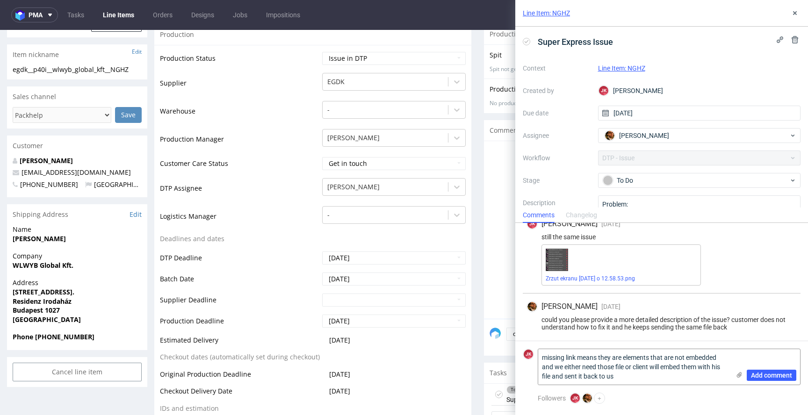
scroll to position [179, 0]
type textarea "missing link means they are elements that are not embedded and we either need t…"
click at [764, 375] on span "Add comment" at bounding box center [771, 375] width 41 height 7
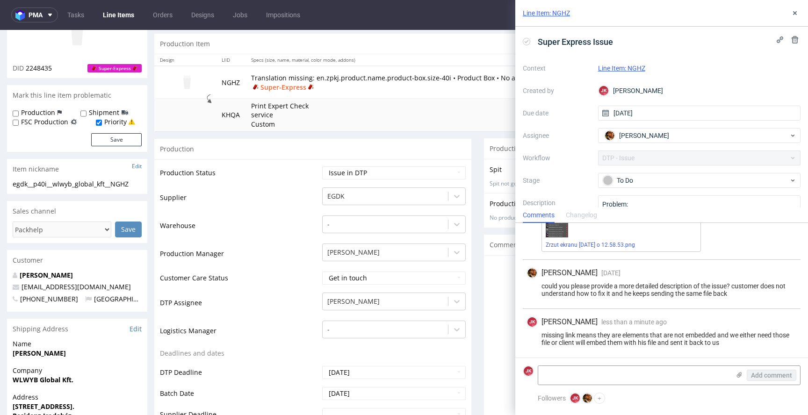
scroll to position [0, 0]
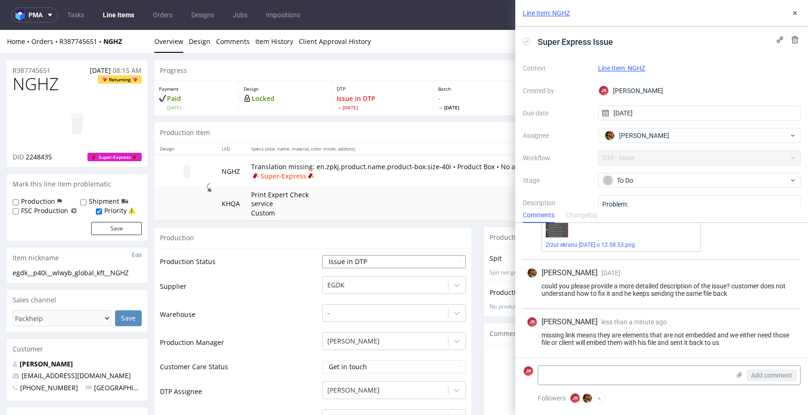
click at [337, 256] on select "Waiting for Artwork Waiting for Diecut Waiting for Mockup Waiting for DTP Waiti…" at bounding box center [393, 261] width 143 height 13
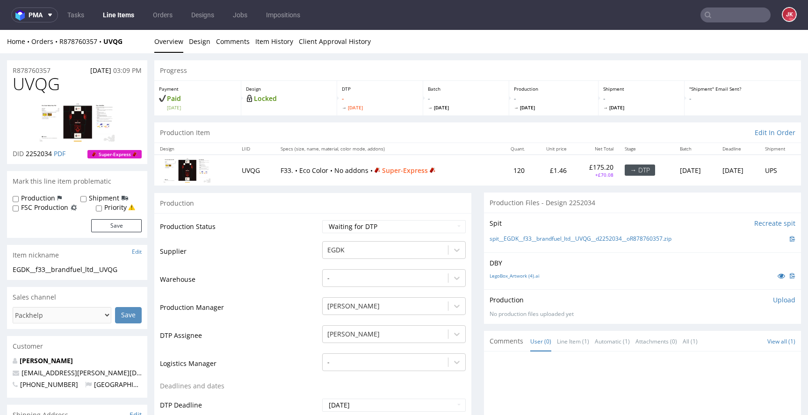
click at [382, 215] on div "Production Status Waiting for Artwork Waiting for Diecut Waiting for Mockup Wai…" at bounding box center [312, 423] width 317 height 420
click at [371, 227] on select "Waiting for Artwork Waiting for Diecut Waiting for Mockup Waiting for DTP Waiti…" at bounding box center [393, 226] width 143 height 13
select select "dtp_in_process"
click at [322, 220] on select "Waiting for Artwork Waiting for Diecut Waiting for Mockup Waiting for DTP Waiti…" at bounding box center [393, 226] width 143 height 13
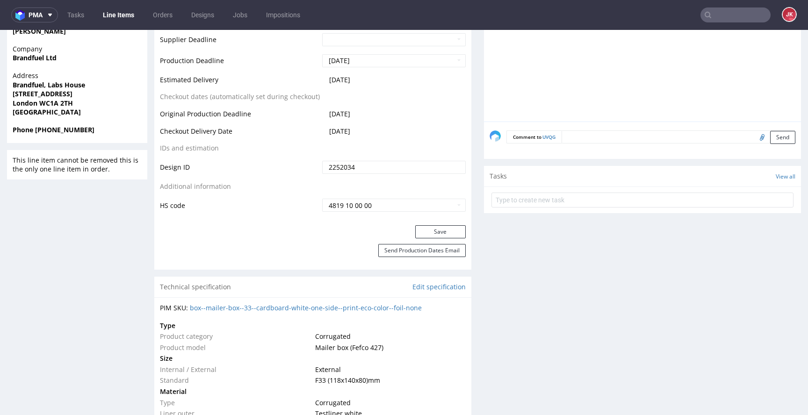
scroll to position [438, 0]
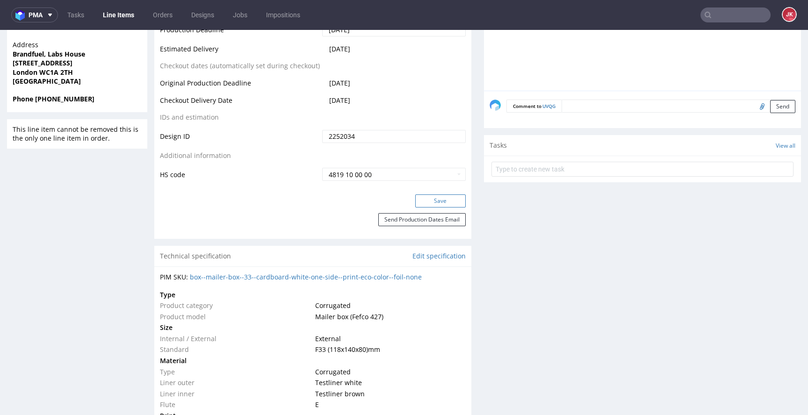
click at [437, 206] on button "Save" at bounding box center [440, 200] width 50 height 13
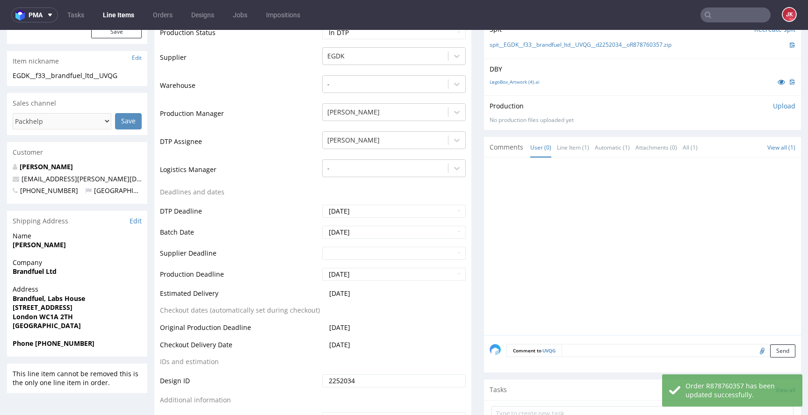
scroll to position [0, 0]
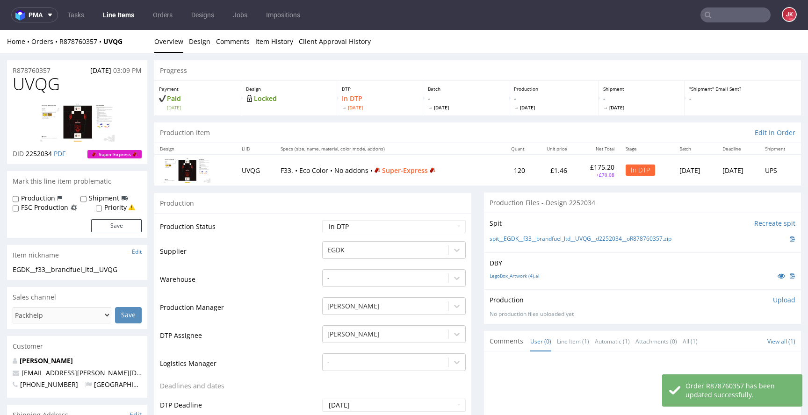
click at [42, 88] on span "UVQG" at bounding box center [36, 84] width 47 height 19
copy span "UVQG"
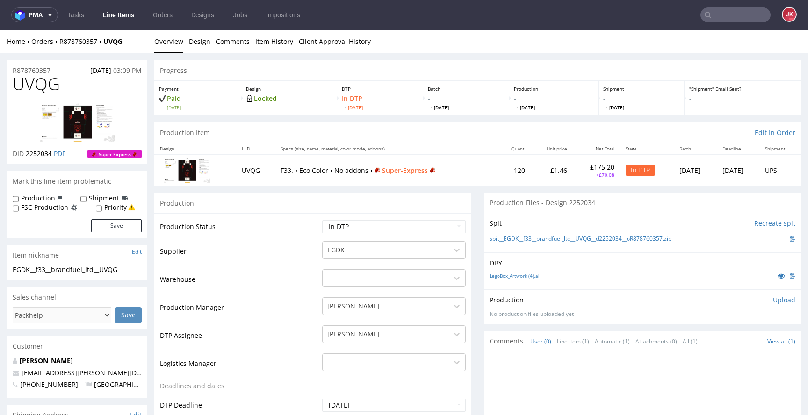
click at [290, 270] on td "Warehouse" at bounding box center [240, 282] width 160 height 28
click at [297, 265] on td "Supplier" at bounding box center [240, 254] width 160 height 28
click at [284, 256] on td "Supplier" at bounding box center [240, 254] width 160 height 28
drag, startPoint x: 136, startPoint y: 269, endPoint x: 0, endPoint y: 276, distance: 136.7
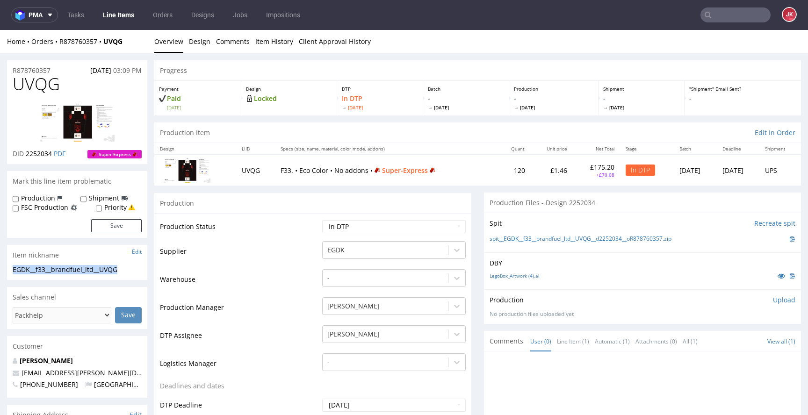
drag, startPoint x: 129, startPoint y: 269, endPoint x: 0, endPoint y: 270, distance: 129.0
copy div "EGDK__f33__brandfuel_ltd__UVQG"
click at [101, 207] on input "Priority" at bounding box center [99, 208] width 6 height 7
checkbox input "true"
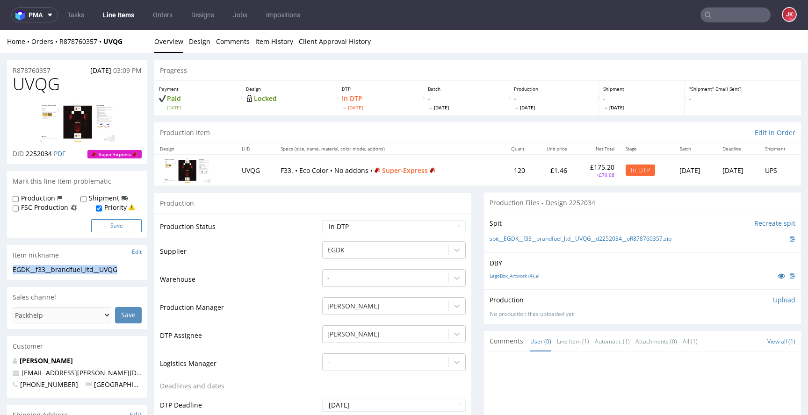
click at [104, 223] on button "Save" at bounding box center [116, 225] width 50 height 13
click at [61, 69] on div "R878760357 22.08.2025 03:09 PM" at bounding box center [77, 67] width 140 height 15
drag, startPoint x: 63, startPoint y: 71, endPoint x: 0, endPoint y: 77, distance: 62.9
click at [60, 70] on div "R878760357 22.08.2025 03:09 PM" at bounding box center [77, 67] width 140 height 15
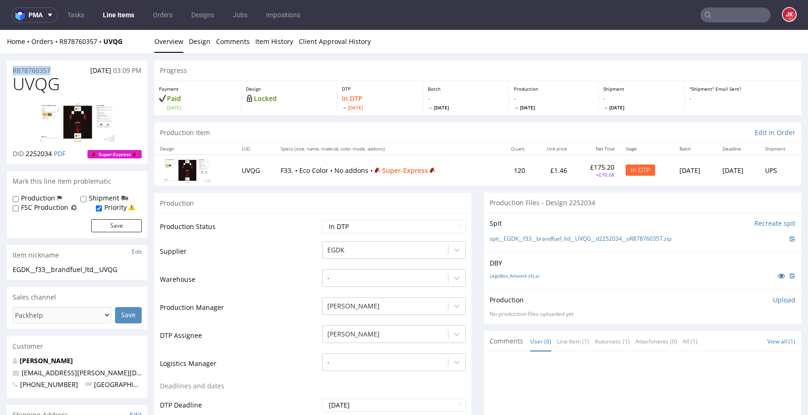
drag, startPoint x: 68, startPoint y: 70, endPoint x: 0, endPoint y: 72, distance: 67.8
copy p "R878760357"
drag, startPoint x: 26, startPoint y: 156, endPoint x: 52, endPoint y: 158, distance: 26.2
click at [52, 158] on p "DID 2252034 PDF" at bounding box center [39, 153] width 53 height 9
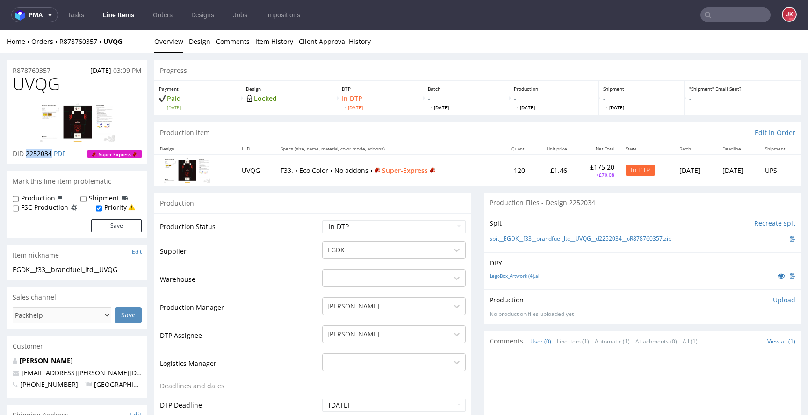
copy span "2252034"
click at [773, 301] on p "Upload" at bounding box center [784, 299] width 22 height 9
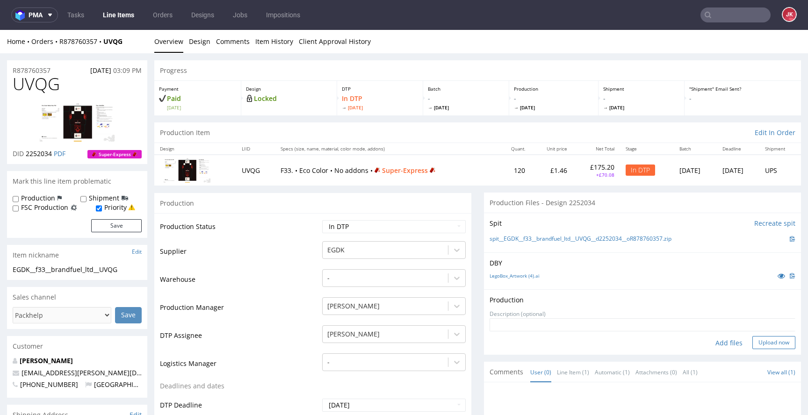
click at [759, 341] on button "Upload now" at bounding box center [773, 342] width 43 height 13
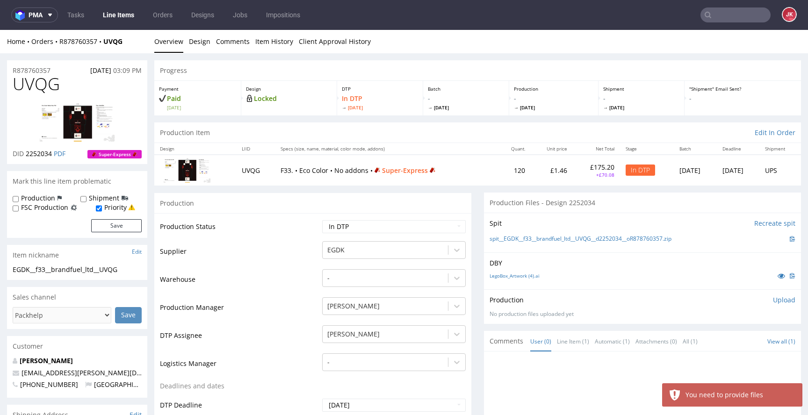
click at [774, 299] on p "Upload" at bounding box center [784, 299] width 22 height 9
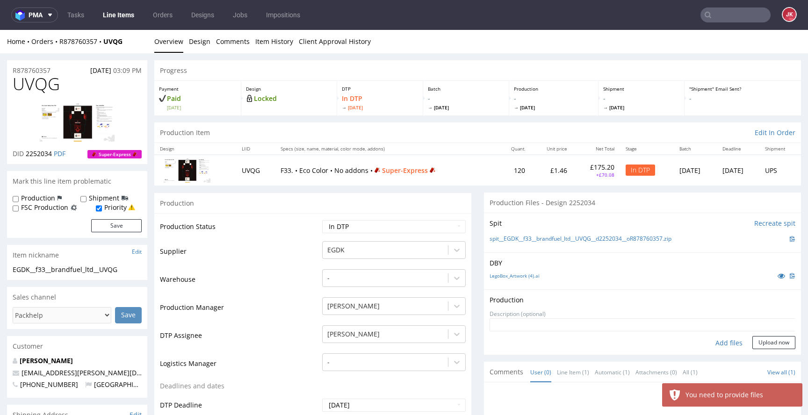
click at [719, 344] on div "Add files" at bounding box center [728, 343] width 47 height 14
type input "C:\fakepath\EGDK__f33__brandfuel_ltd__UVQG__d2252034__oR878760357__5__outside.p…"
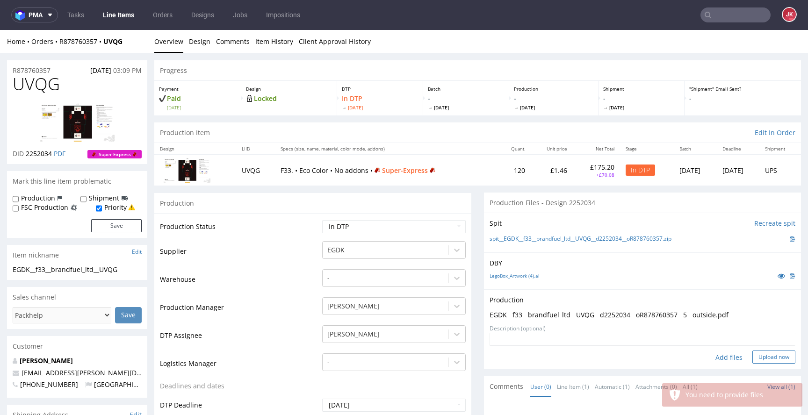
click at [760, 354] on button "Upload now" at bounding box center [773, 357] width 43 height 13
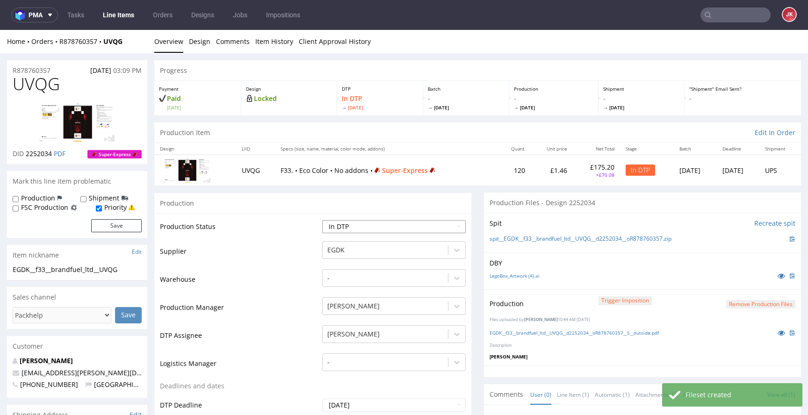
click at [399, 223] on select "Waiting for Artwork Waiting for Diecut Waiting for Mockup Waiting for DTP Waiti…" at bounding box center [393, 226] width 143 height 13
select select "dtp_production_ready"
click at [322, 220] on select "Waiting for Artwork Waiting for Diecut Waiting for Mockup Waiting for DTP Waiti…" at bounding box center [393, 226] width 143 height 13
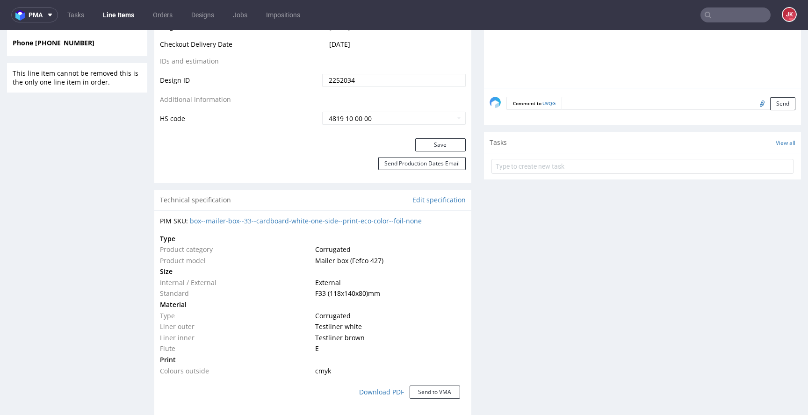
scroll to position [487, 0]
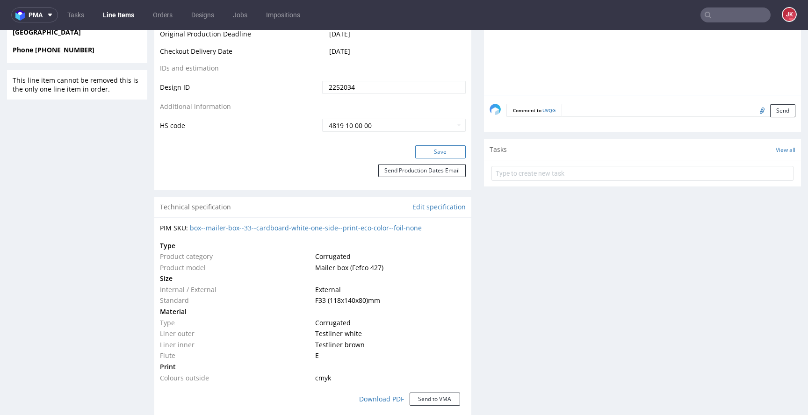
click at [429, 149] on button "Save" at bounding box center [440, 151] width 50 height 13
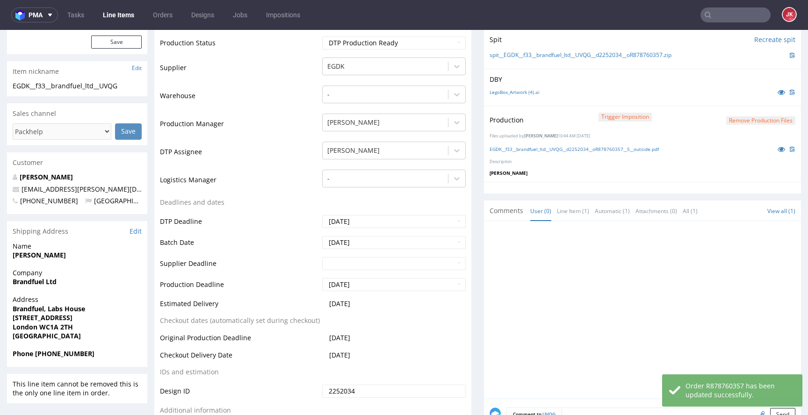
scroll to position [0, 0]
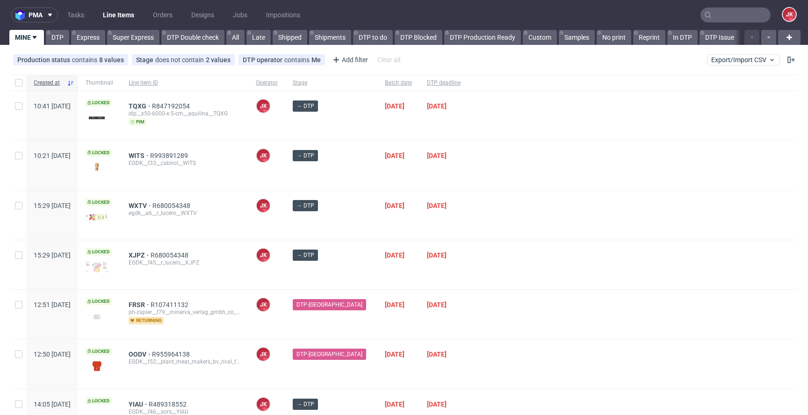
click at [405, 221] on div "[DATE]" at bounding box center [398, 215] width 42 height 49
click at [354, 221] on div "→ DTP" at bounding box center [331, 215] width 92 height 49
click at [356, 222] on div "→ DTP" at bounding box center [331, 215] width 92 height 49
click at [241, 170] on span "WITS R993891289 EGDK__f33__cabirol__WITS" at bounding box center [185, 165] width 112 height 27
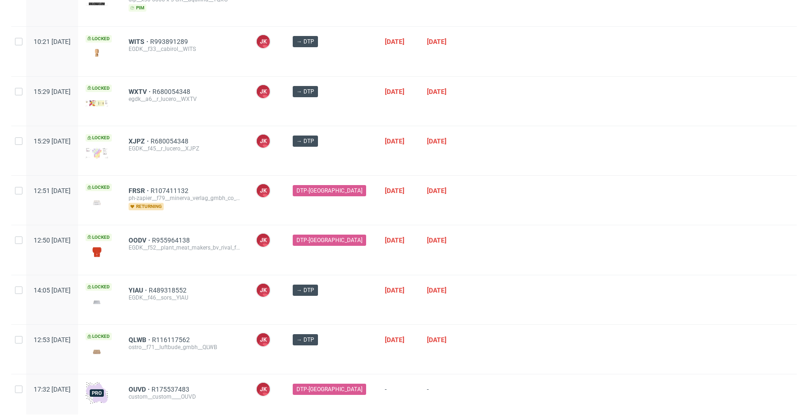
scroll to position [145, 0]
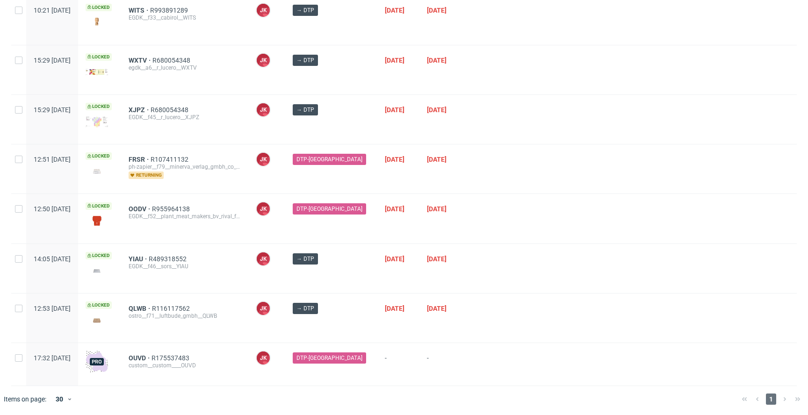
click at [485, 210] on div at bounding box center [632, 218] width 329 height 49
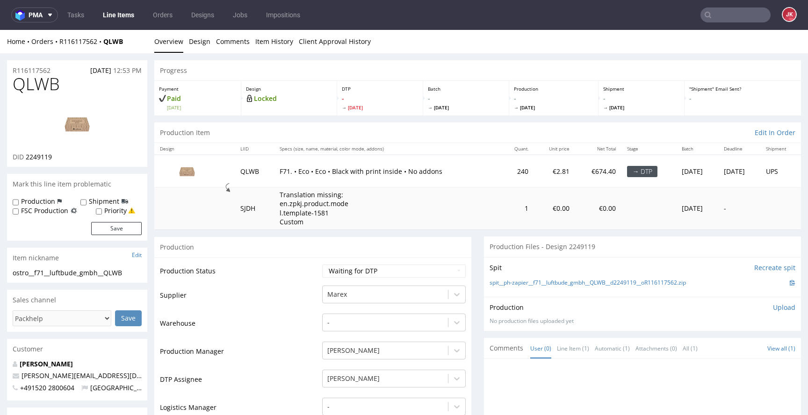
click at [299, 269] on td "Production Status" at bounding box center [240, 274] width 160 height 21
click at [203, 43] on link "Design" at bounding box center [200, 41] width 22 height 23
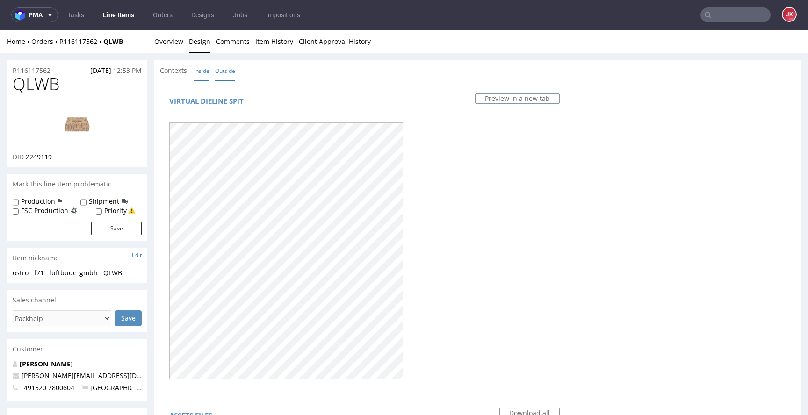
click at [205, 72] on link "Inside" at bounding box center [201, 71] width 15 height 20
click at [174, 47] on link "Overview" at bounding box center [168, 41] width 29 height 23
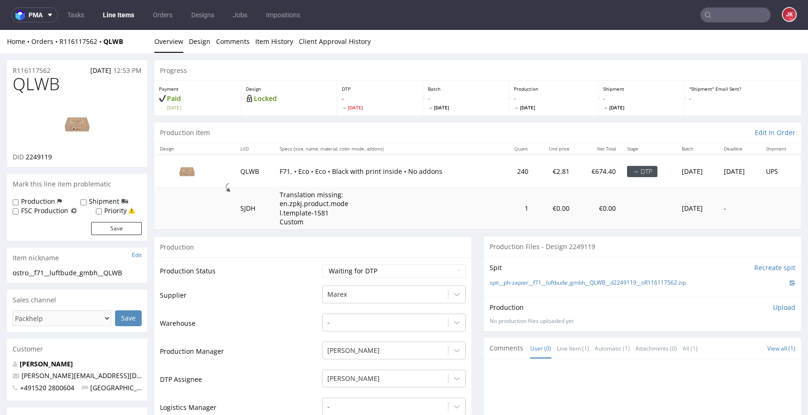
click at [32, 86] on span "QLWB" at bounding box center [36, 84] width 47 height 19
copy span "QLWB"
click at [308, 297] on td "Supplier" at bounding box center [240, 299] width 160 height 28
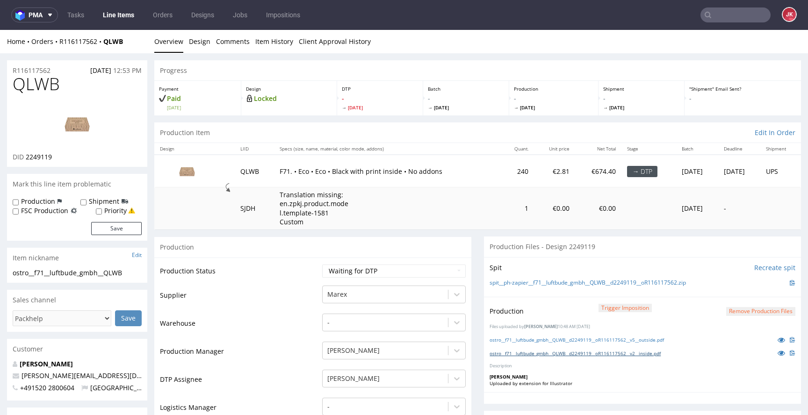
click at [544, 354] on link "ostro__f71__luftbude_gmbh__QLWB__d2249119__oR116117562__v2__inside.pdf" at bounding box center [574, 353] width 171 height 7
click at [552, 338] on link "ostro__f71__luftbude_gmbh__QLWB__d2249119__oR116117562__v5__outside.pdf" at bounding box center [576, 340] width 174 height 7
click at [735, 312] on button "Remove production files" at bounding box center [760, 311] width 69 height 9
click at [728, 287] on icon at bounding box center [726, 290] width 6 height 7
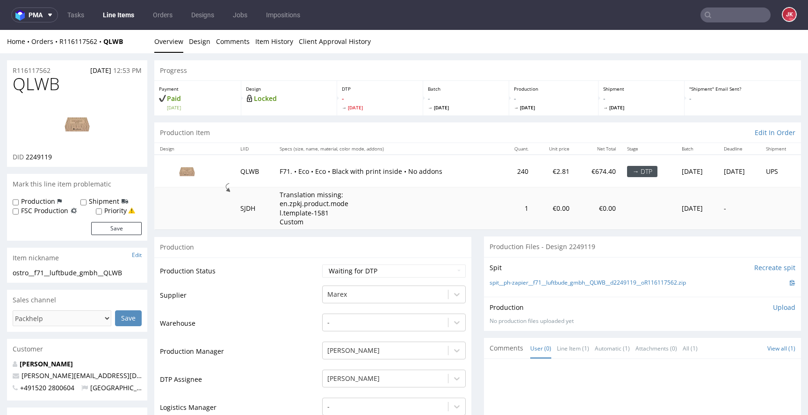
click at [264, 284] on td "Production Status" at bounding box center [240, 274] width 160 height 21
click at [374, 274] on select "Waiting for Artwork Waiting for Diecut Waiting for Mockup Waiting for DTP Waiti…" at bounding box center [393, 271] width 143 height 13
select select "dtp_in_process"
click at [322, 265] on select "Waiting for Artwork Waiting for Diecut Waiting for Mockup Waiting for DTP Waiti…" at bounding box center [393, 271] width 143 height 13
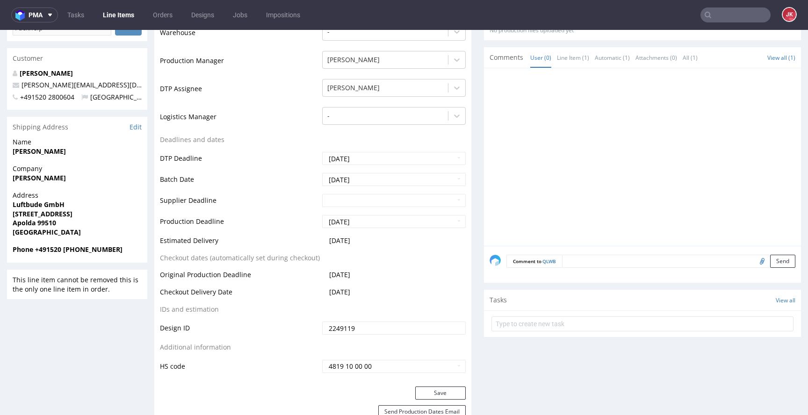
scroll to position [525, 0]
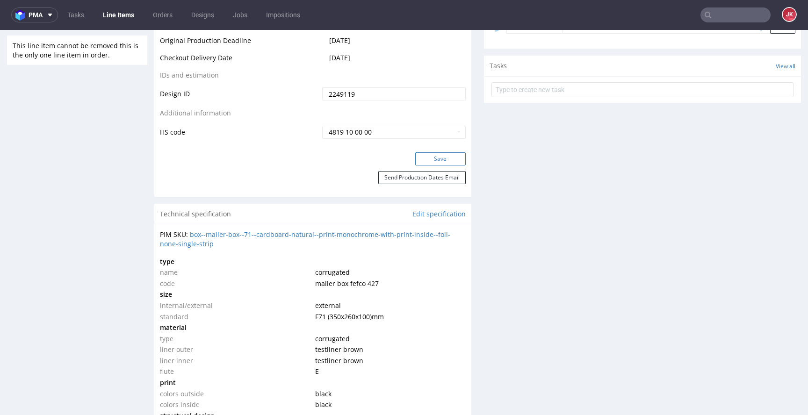
click at [437, 159] on button "Save" at bounding box center [440, 158] width 50 height 13
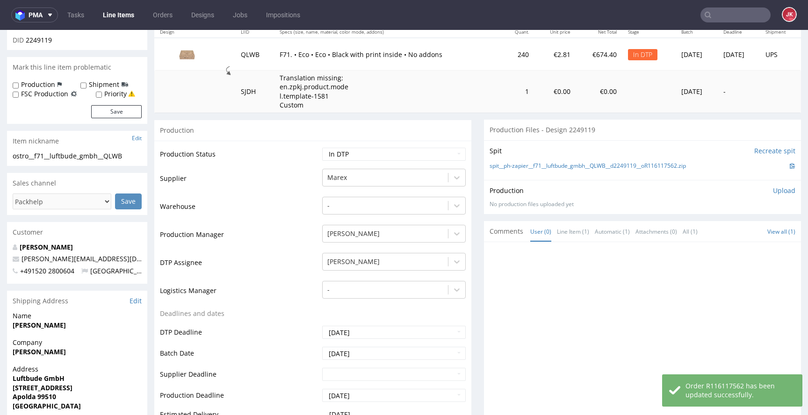
scroll to position [0, 0]
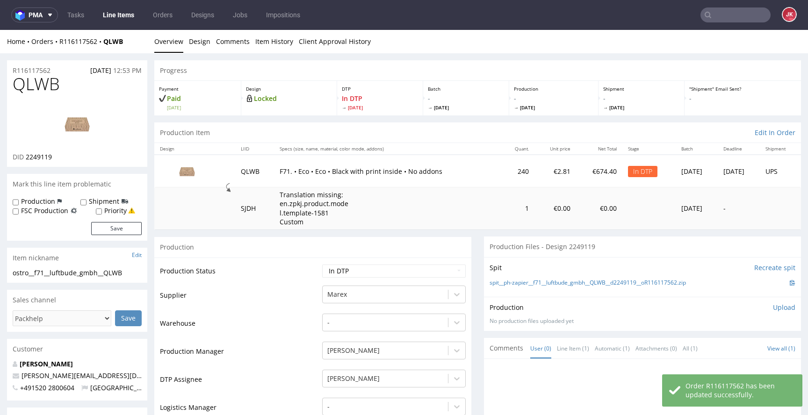
click at [31, 84] on span "QLWB" at bounding box center [36, 84] width 47 height 19
copy span "QLWB"
click at [256, 291] on td "Supplier" at bounding box center [240, 299] width 160 height 28
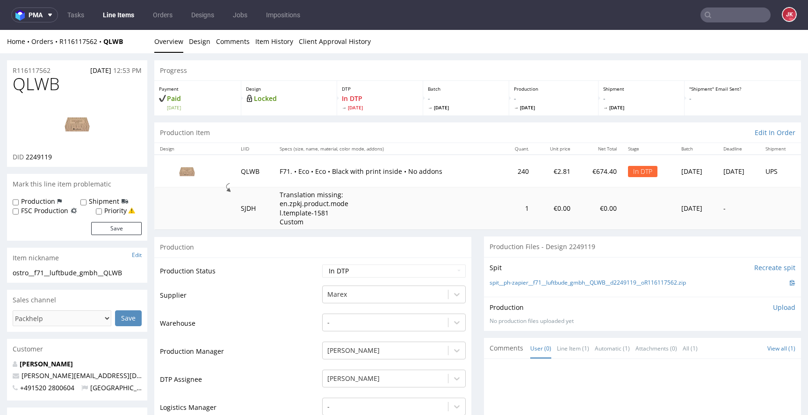
click at [36, 84] on span "QLWB" at bounding box center [36, 84] width 47 height 19
copy span "QLWB"
click at [274, 292] on td "Supplier" at bounding box center [240, 299] width 160 height 28
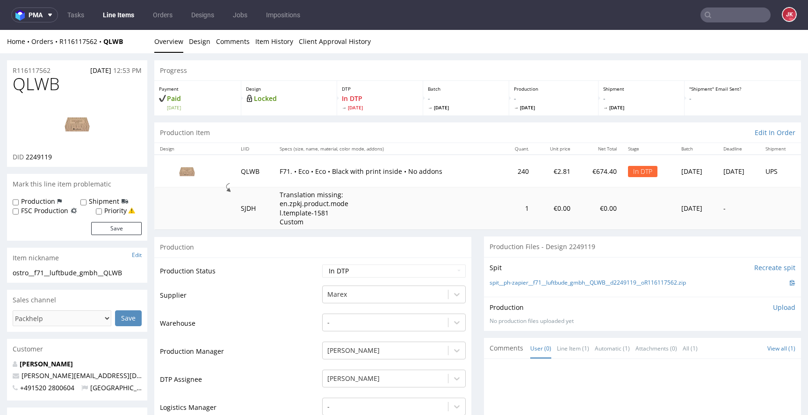
click at [260, 281] on td "Production Status" at bounding box center [240, 274] width 160 height 21
click at [287, 286] on td "Supplier" at bounding box center [240, 299] width 160 height 28
drag, startPoint x: 111, startPoint y: 273, endPoint x: 0, endPoint y: 275, distance: 111.3
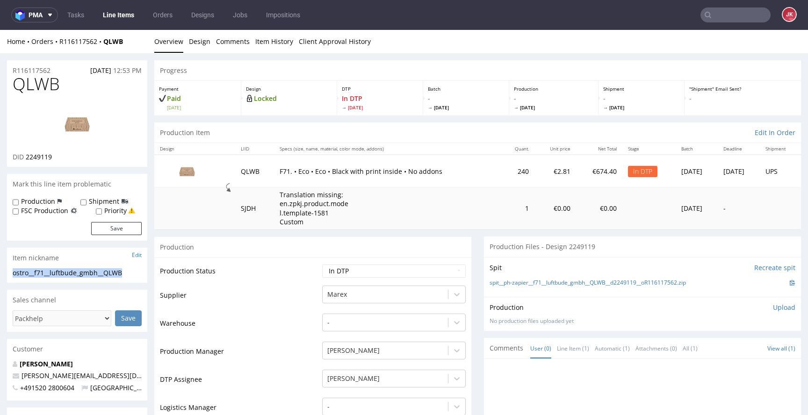
copy div "ostro__f71__luftbude_gmbh__QLWB"
click at [134, 273] on div "ostro__f71__luftbude_gmbh__QLWB" at bounding box center [77, 272] width 129 height 9
click at [55, 68] on div "R116117562 14.08.2025 12:53 PM" at bounding box center [77, 67] width 140 height 15
drag, startPoint x: 32, startPoint y: 69, endPoint x: 0, endPoint y: 70, distance: 31.8
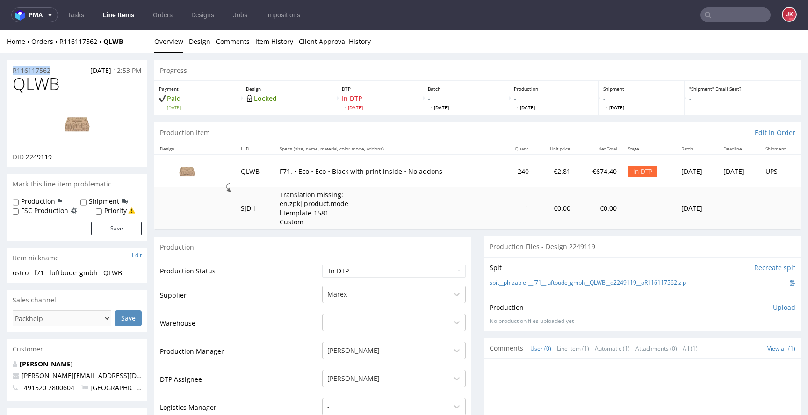
copy p "R116117562"
drag, startPoint x: 26, startPoint y: 159, endPoint x: 59, endPoint y: 157, distance: 32.8
click at [59, 157] on div "DID 2249119" at bounding box center [77, 156] width 129 height 9
copy span "2249119"
click at [773, 308] on p "Upload" at bounding box center [784, 307] width 22 height 9
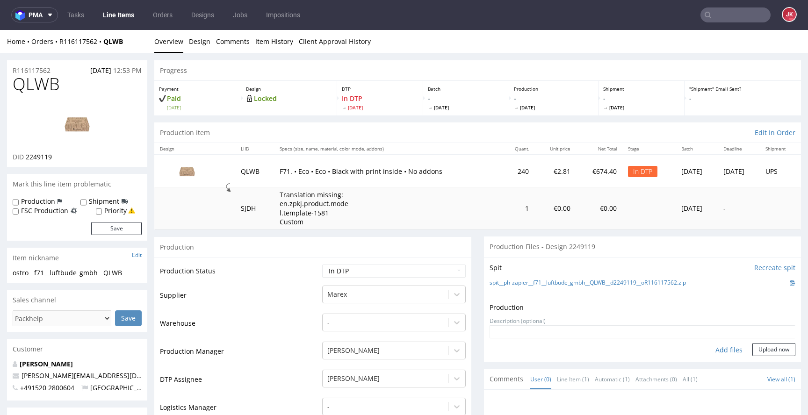
click at [712, 351] on div "Add files" at bounding box center [728, 350] width 47 height 14
type input "C:\fakepath\ostro__f71__luftbude_gmbh__QLWB__d2249119__oR116117562__1__inside.p…"
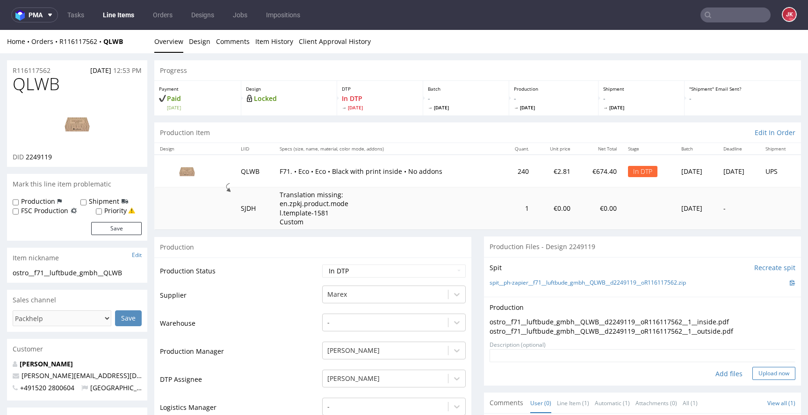
click at [764, 370] on button "Upload now" at bounding box center [773, 373] width 43 height 13
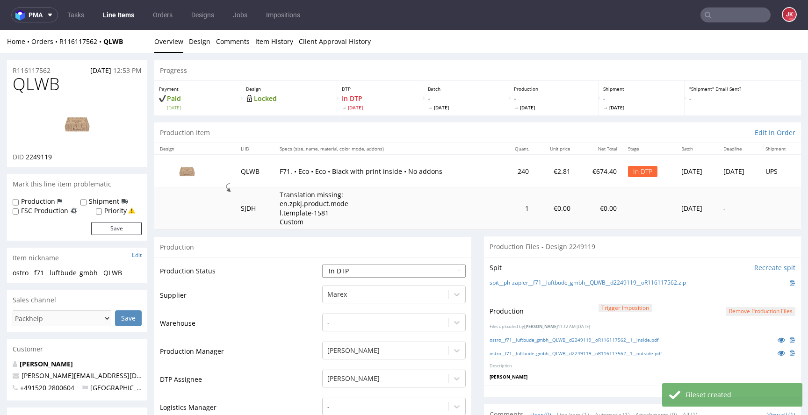
click at [417, 273] on select "Waiting for Artwork Waiting for Diecut Waiting for Mockup Waiting for DTP Waiti…" at bounding box center [393, 271] width 143 height 13
select select "dtp_production_ready"
click at [322, 265] on select "Waiting for Artwork Waiting for Diecut Waiting for Mockup Waiting for DTP Waiti…" at bounding box center [393, 271] width 143 height 13
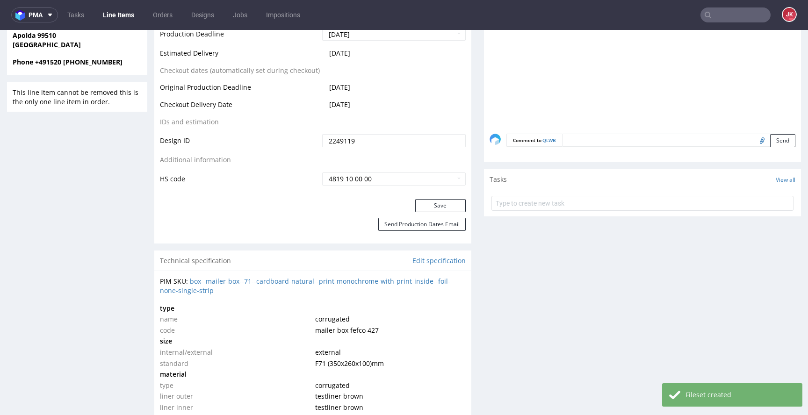
scroll to position [497, 0]
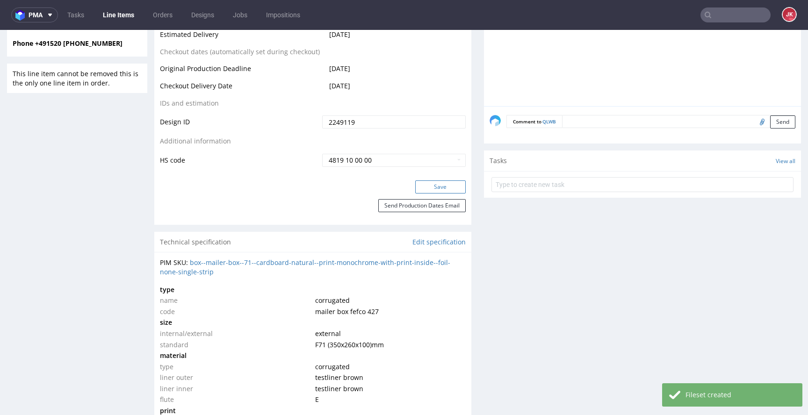
click at [435, 187] on button "Save" at bounding box center [440, 186] width 50 height 13
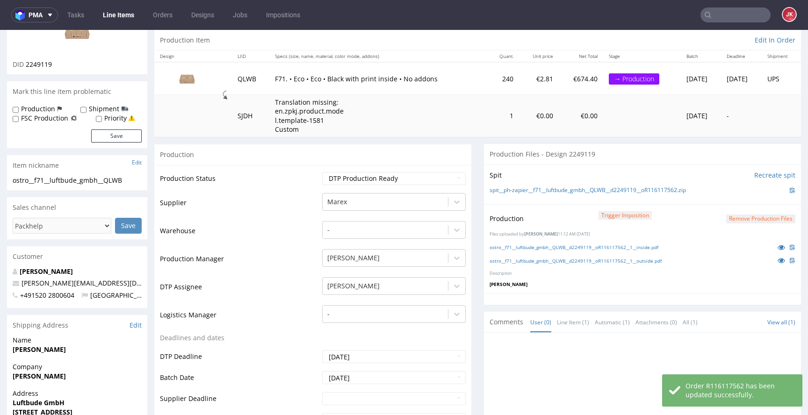
scroll to position [0, 0]
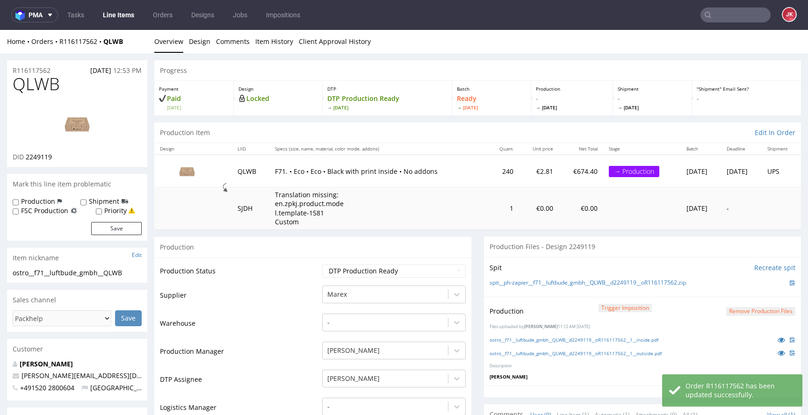
click at [311, 251] on div "Production" at bounding box center [312, 247] width 317 height 21
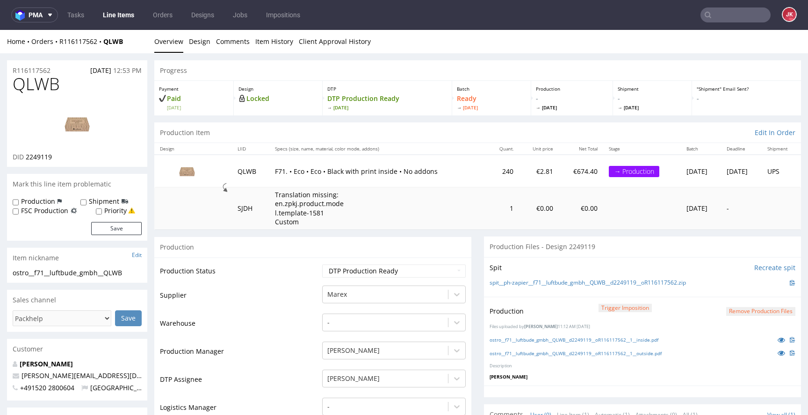
click at [309, 264] on td "Production Status" at bounding box center [240, 274] width 160 height 21
click at [308, 267] on td "Production Status" at bounding box center [240, 274] width 160 height 21
click at [303, 264] on td "Production Status" at bounding box center [240, 274] width 160 height 21
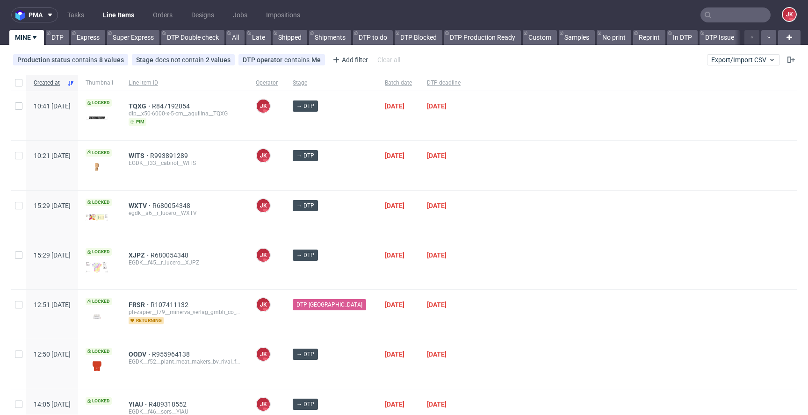
click at [473, 187] on div at bounding box center [632, 165] width 329 height 49
click at [354, 222] on div "→ DTP" at bounding box center [331, 215] width 92 height 49
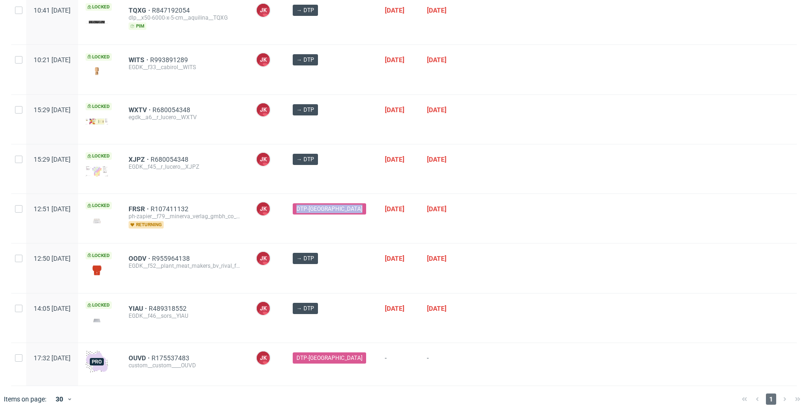
click at [354, 222] on div "DTP-DC" at bounding box center [331, 218] width 92 height 49
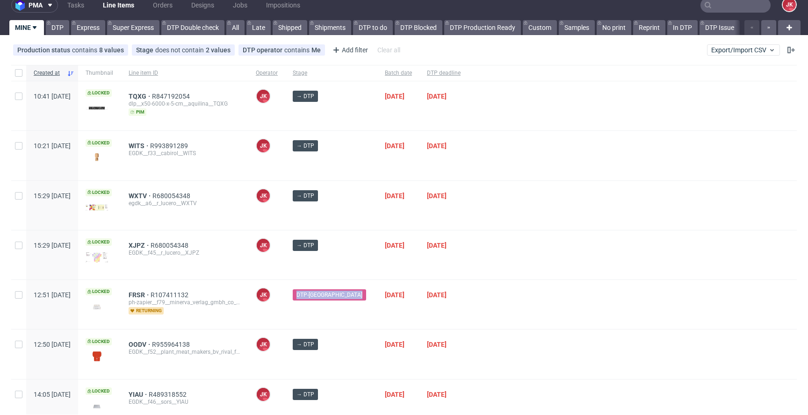
scroll to position [0, 0]
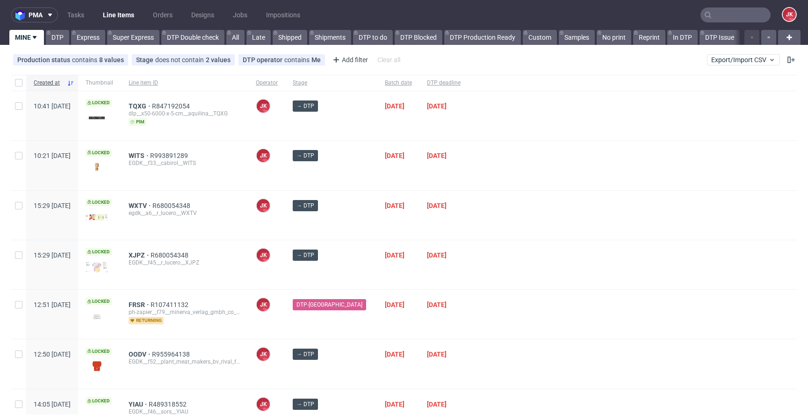
click at [352, 235] on div "→ DTP" at bounding box center [331, 215] width 92 height 49
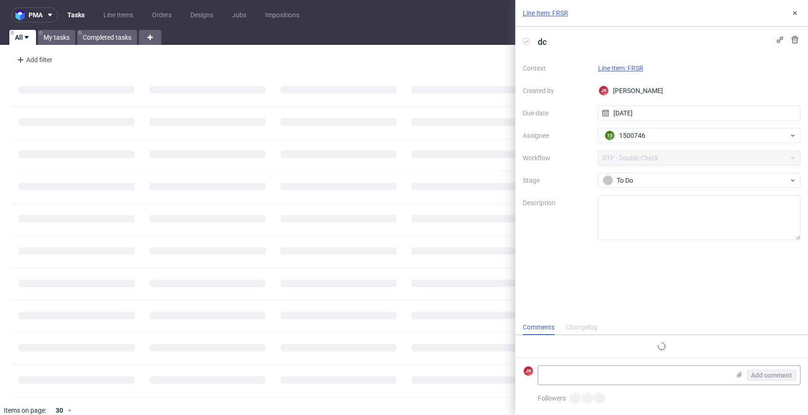
scroll to position [7, 0]
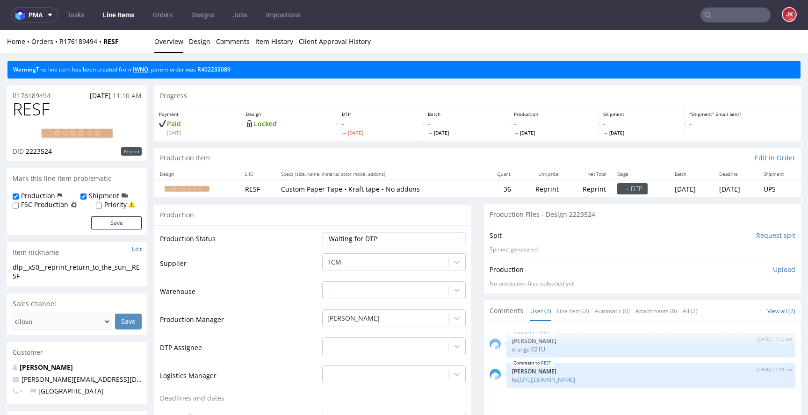
click at [142, 72] on link "IWNO" at bounding box center [140, 69] width 15 height 8
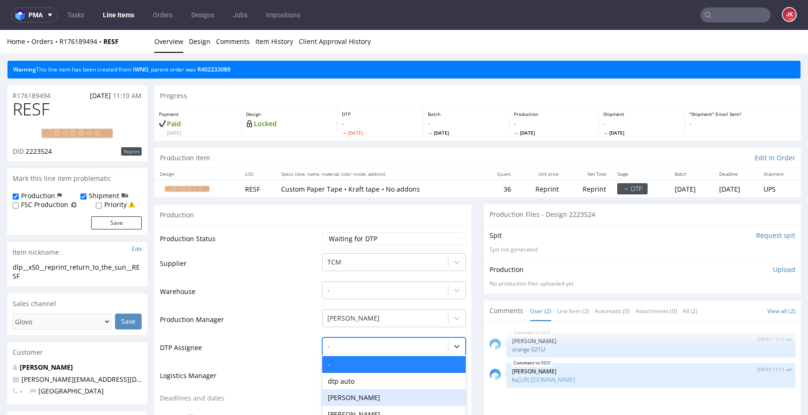
click at [351, 341] on div "[PERSON_NAME], 3 of 31. 31 results available. Use Up and Down to choose options…" at bounding box center [393, 343] width 143 height 13
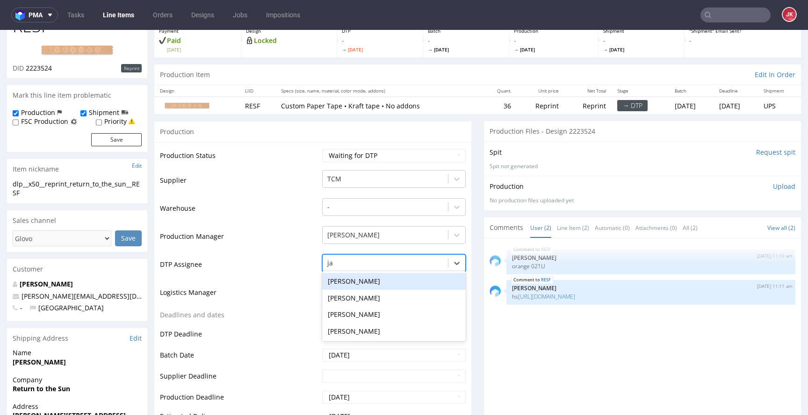
type input "jan"
click at [375, 281] on div "[PERSON_NAME]" at bounding box center [393, 281] width 143 height 17
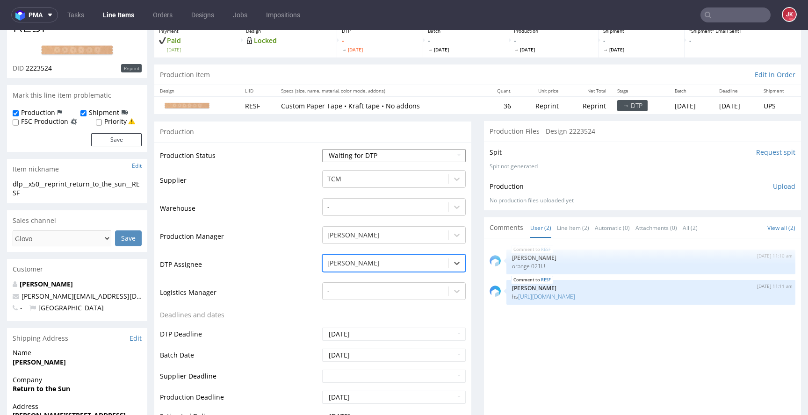
click at [413, 157] on select "Waiting for Artwork Waiting for Diecut Waiting for Mockup Waiting for DTP Waiti…" at bounding box center [393, 155] width 143 height 13
select select "dtp_in_process"
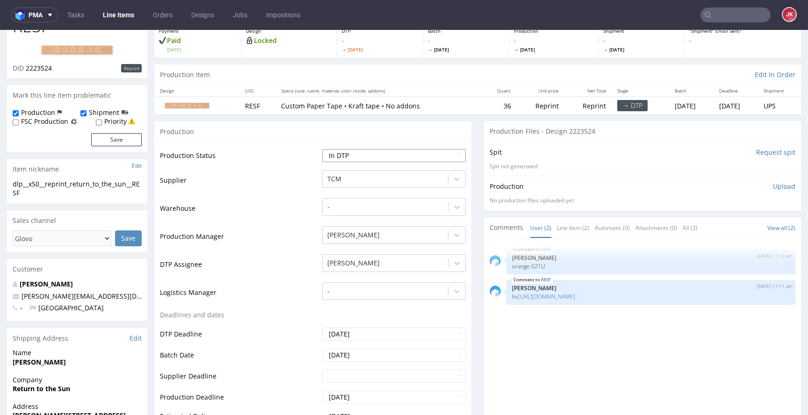
click at [322, 149] on select "Waiting for Artwork Waiting for Diecut Waiting for Mockup Waiting for DTP Waiti…" at bounding box center [393, 155] width 143 height 13
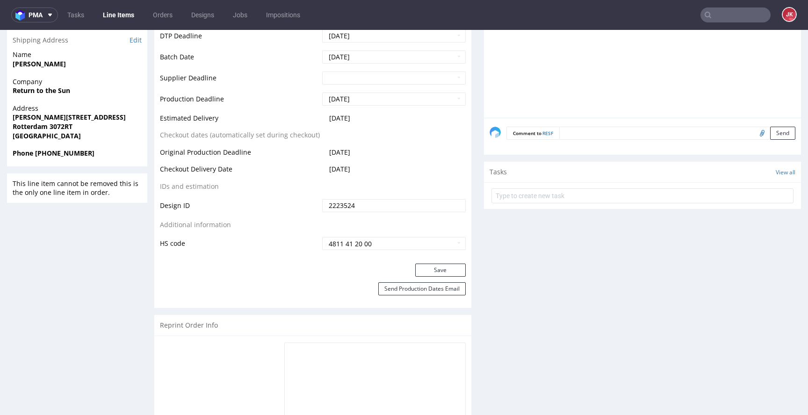
scroll to position [385, 0]
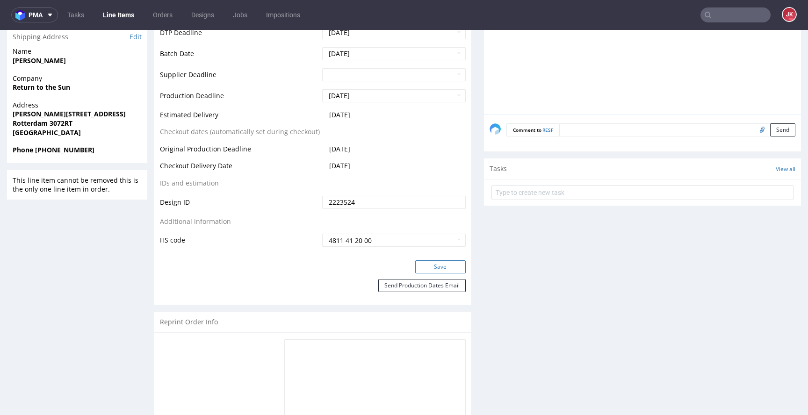
click at [432, 266] on button "Save" at bounding box center [440, 266] width 50 height 13
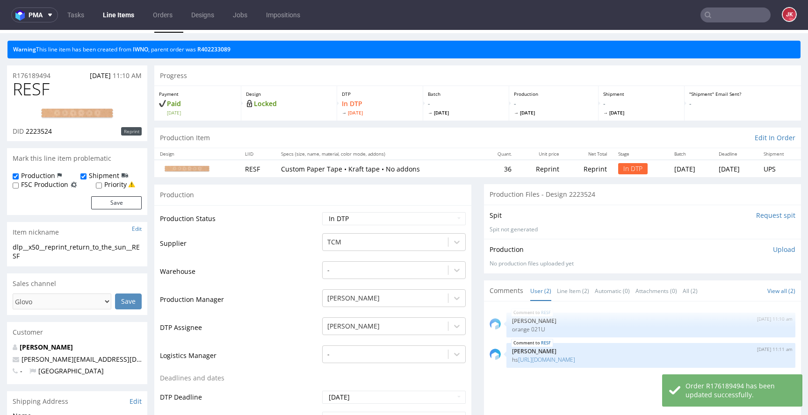
scroll to position [0, 0]
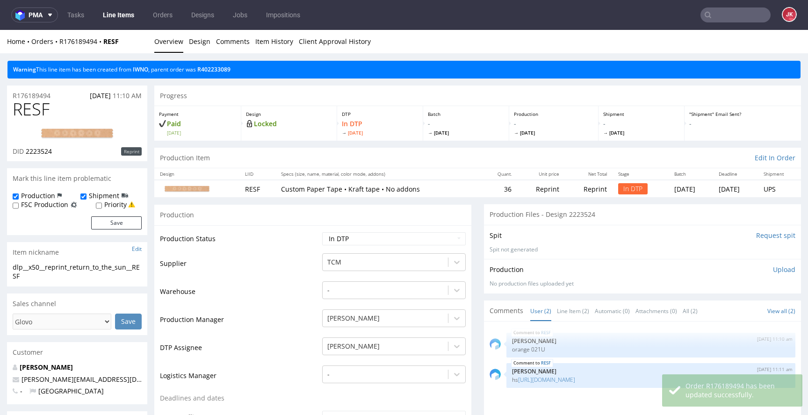
click at [27, 106] on span "RESF" at bounding box center [31, 109] width 37 height 19
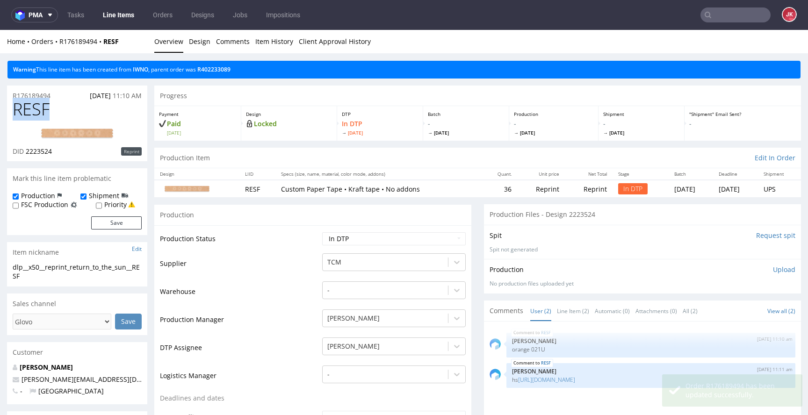
click at [27, 106] on span "RESF" at bounding box center [31, 109] width 37 height 19
copy span "RESF"
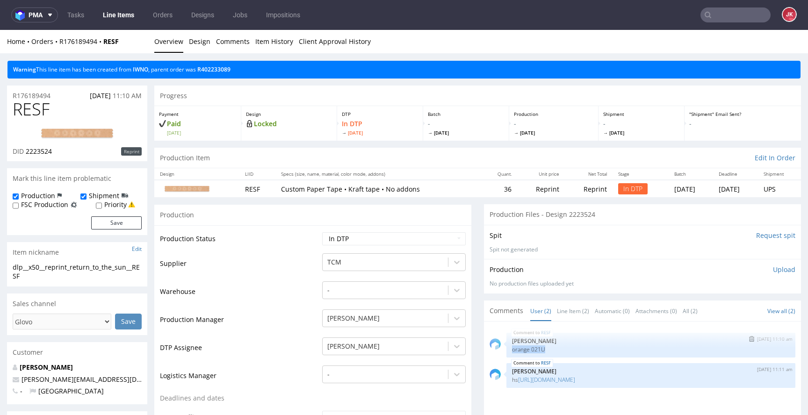
drag, startPoint x: 505, startPoint y: 351, endPoint x: 558, endPoint y: 350, distance: 52.8
click at [558, 350] on p "orange 021U" at bounding box center [651, 349] width 278 height 7
copy p "orange 021U"
drag, startPoint x: 40, startPoint y: 279, endPoint x: 0, endPoint y: 258, distance: 44.5
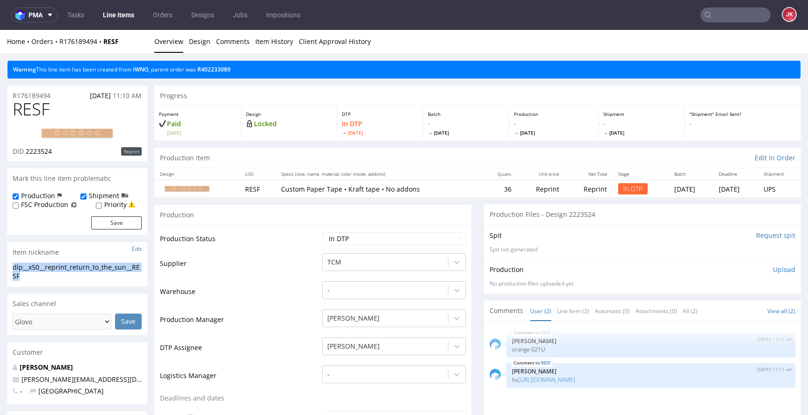
copy section "dlp__x50__reprint_return_to_the_sun__RESF"
drag, startPoint x: 13, startPoint y: 96, endPoint x: 0, endPoint y: 96, distance: 12.6
copy p "R176189494"
click at [774, 272] on p "Upload" at bounding box center [784, 269] width 22 height 9
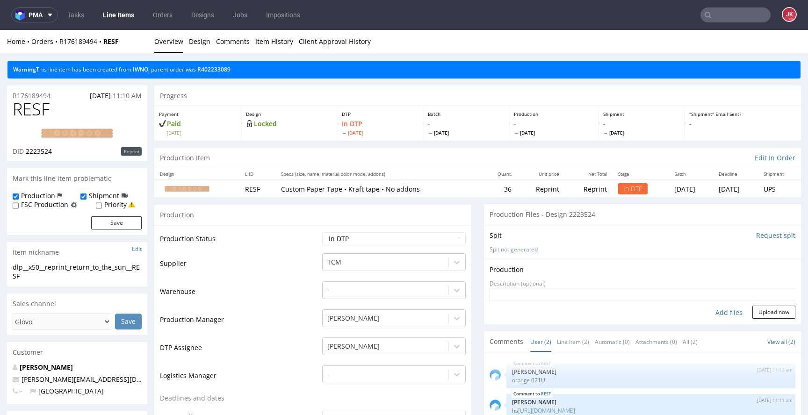
click at [710, 311] on div "Add files" at bounding box center [728, 313] width 47 height 14
type input "C:\fakepath\dlp__x50__reprint_return_to_the_sun__RESF__d2223524__oR176189494__1…"
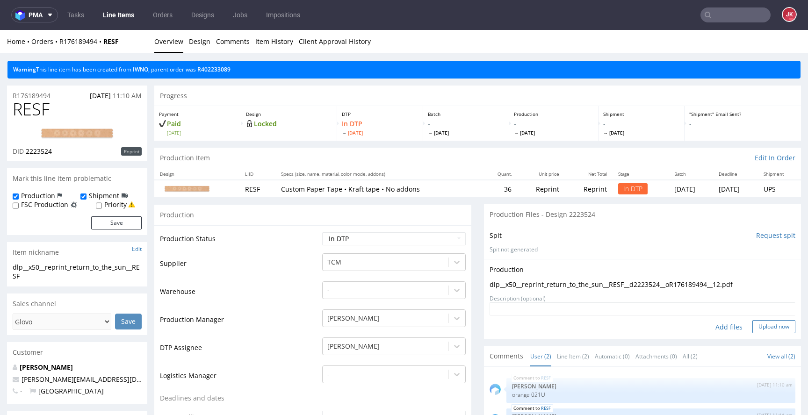
click at [765, 329] on button "Upload now" at bounding box center [773, 326] width 43 height 13
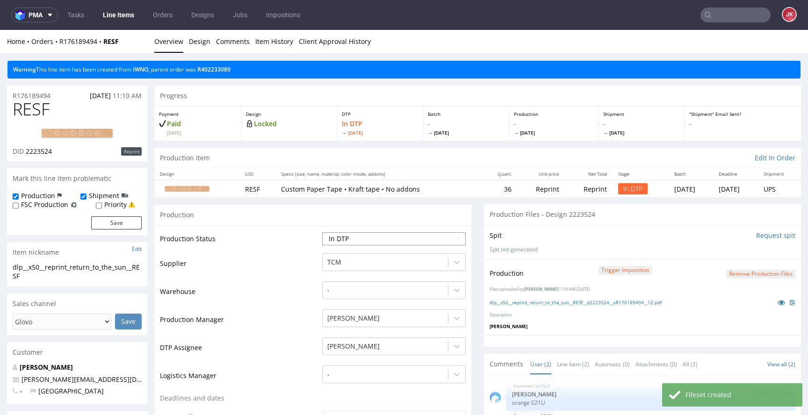
click at [414, 242] on select "Waiting for Artwork Waiting for Diecut Waiting for Mockup Waiting for DTP Waiti…" at bounding box center [393, 238] width 143 height 13
select select "dtp_production_ready"
click at [322, 232] on select "Waiting for Artwork Waiting for Diecut Waiting for Mockup Waiting for DTP Waiti…" at bounding box center [393, 238] width 143 height 13
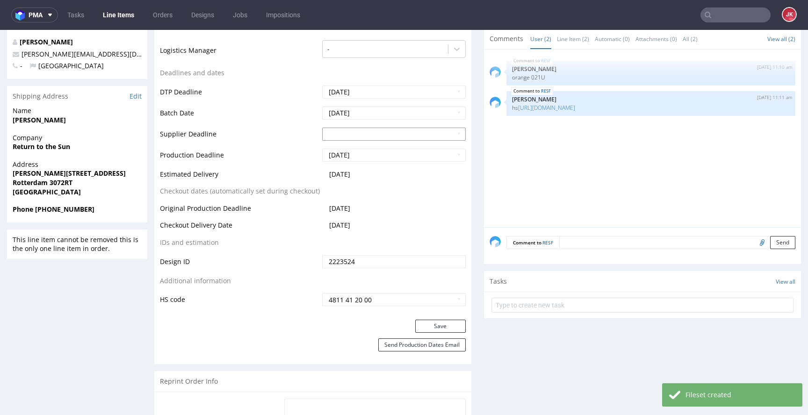
scroll to position [527, 0]
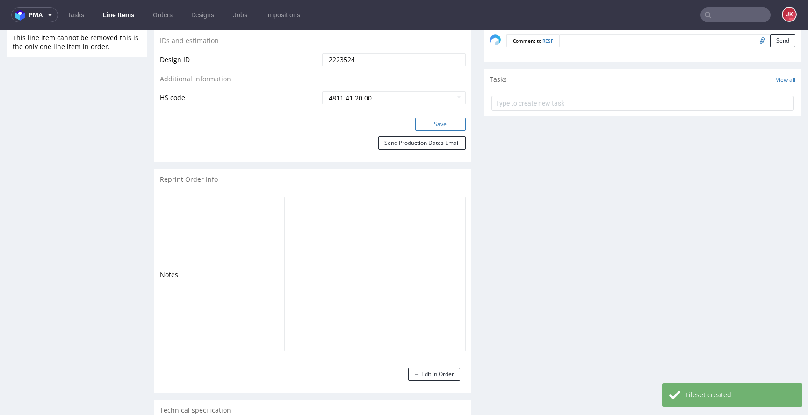
click at [433, 125] on button "Save" at bounding box center [440, 124] width 50 height 13
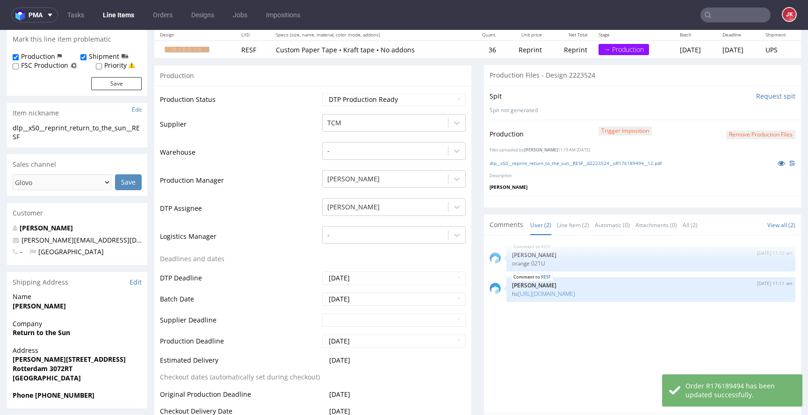
scroll to position [0, 0]
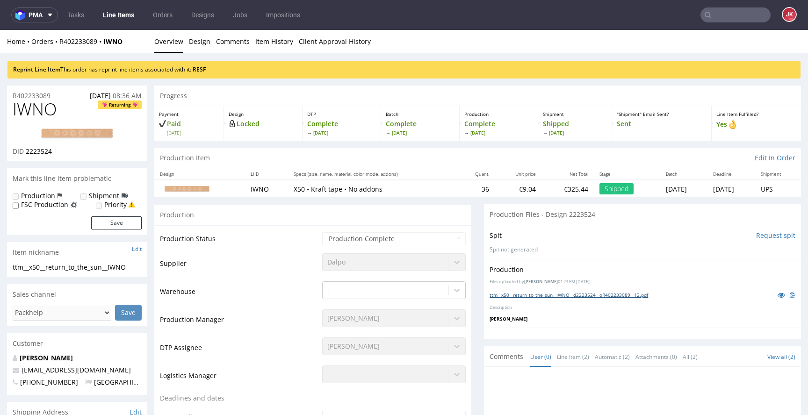
click at [551, 294] on link "ttm__x50__return_to_the_sun__IWNO__d2223524__oR402233089__12.pdf" at bounding box center [568, 295] width 158 height 7
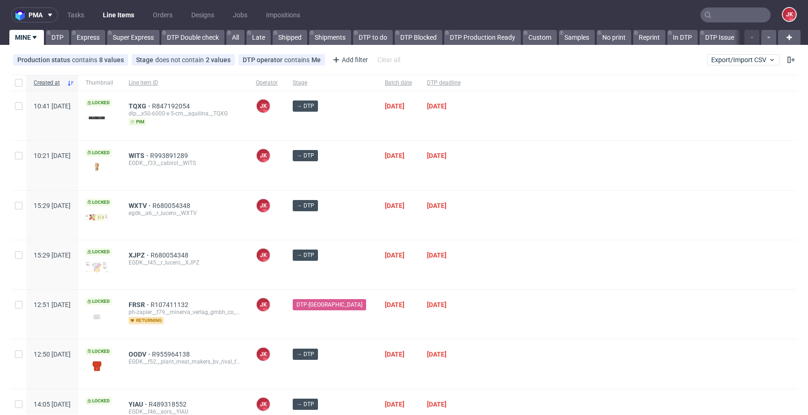
click at [357, 228] on div "→ DTP" at bounding box center [331, 215] width 92 height 49
click at [357, 221] on div "→ DTP" at bounding box center [331, 215] width 92 height 49
